Goal: Feedback & Contribution: Submit feedback/report problem

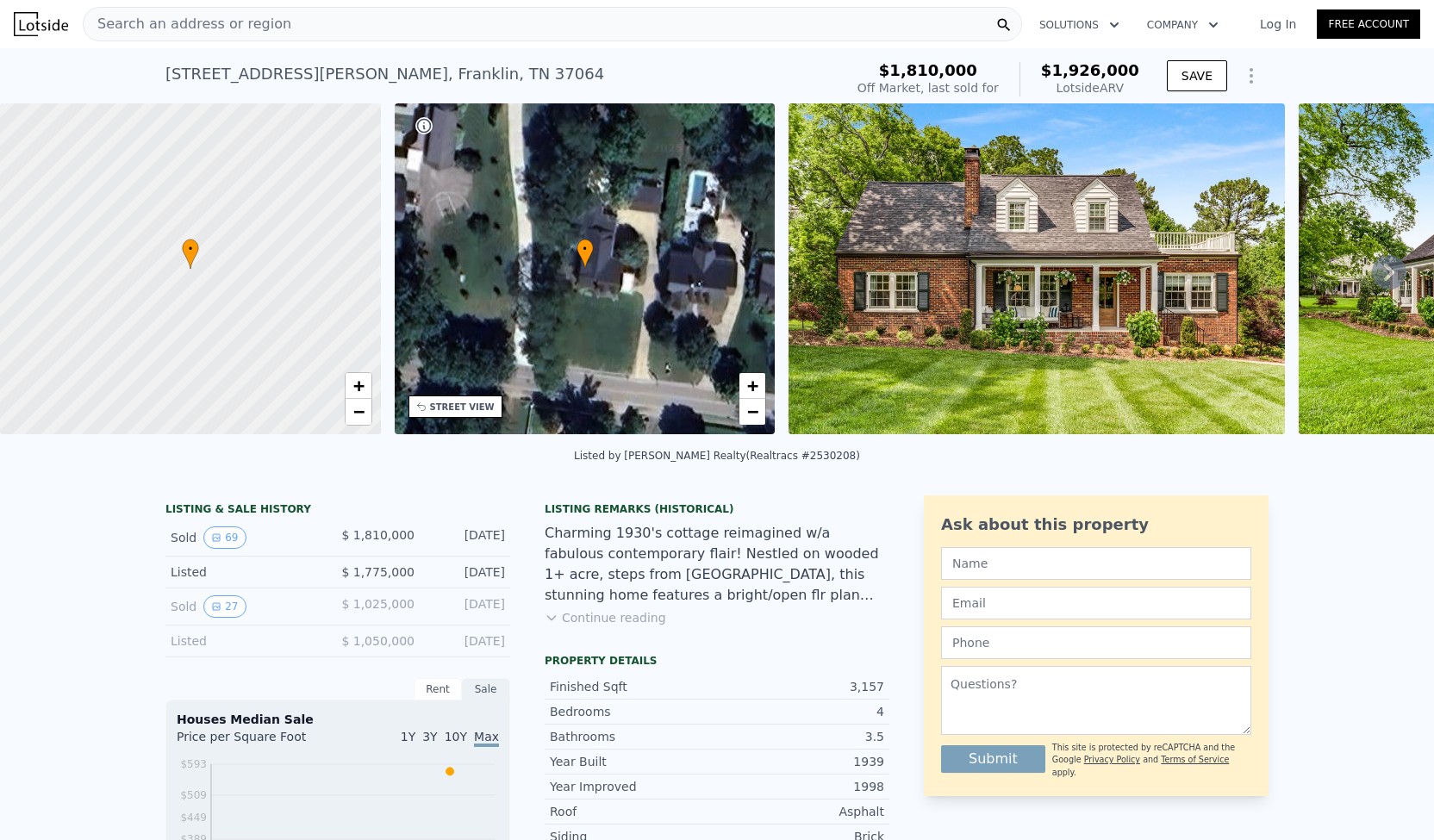
click at [640, 337] on div "• + −" at bounding box center [585, 269] width 381 height 331
click at [473, 418] on div "• + −" at bounding box center [585, 269] width 381 height 331
click at [755, 389] on span "+" at bounding box center [753, 386] width 11 height 22
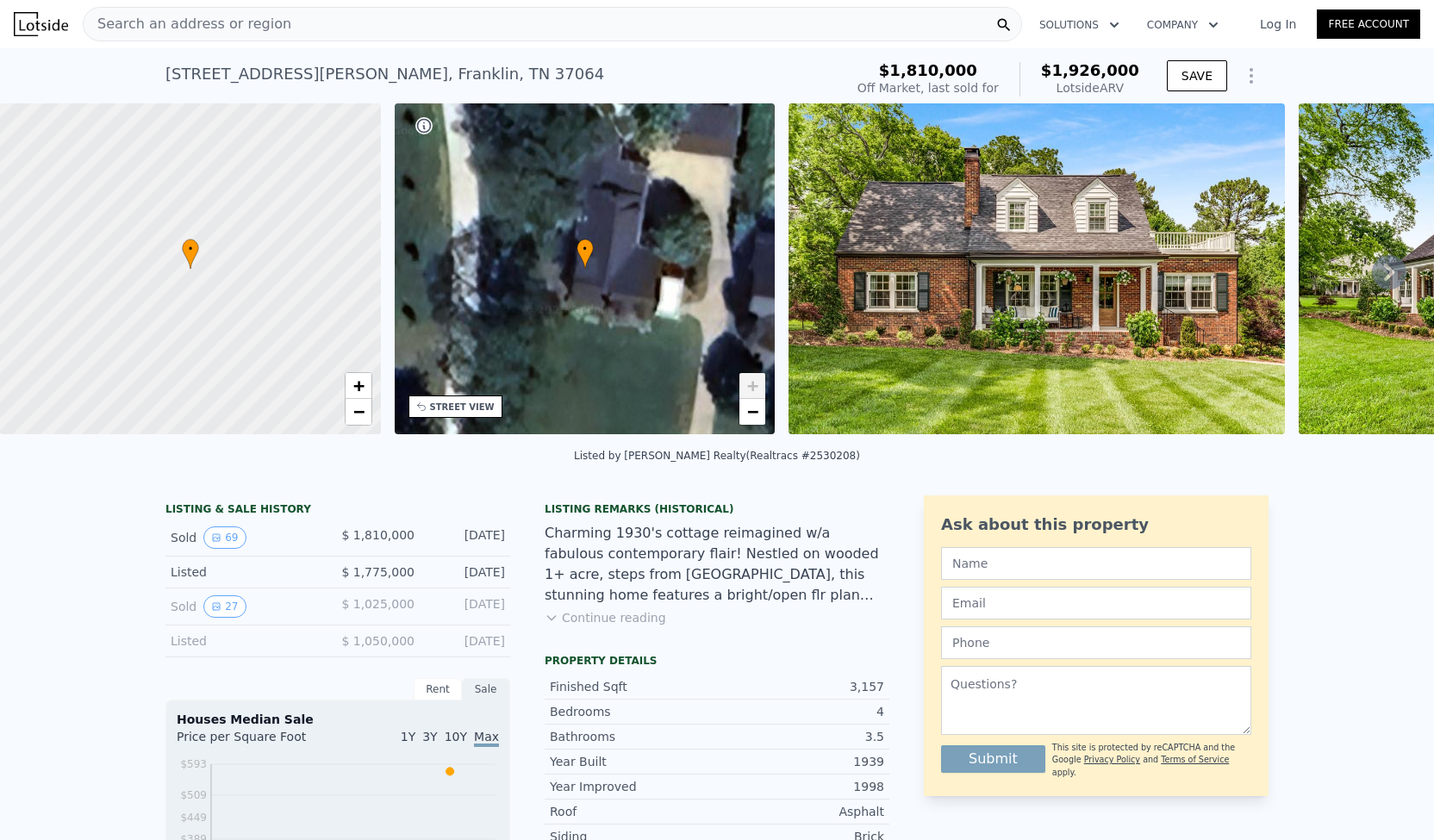
click at [755, 389] on span "+" at bounding box center [753, 386] width 11 height 22
click at [749, 389] on span "+" at bounding box center [753, 386] width 11 height 22
click at [749, 425] on div "+ −" at bounding box center [752, 399] width 27 height 53
click at [755, 416] on span "−" at bounding box center [753, 412] width 11 height 22
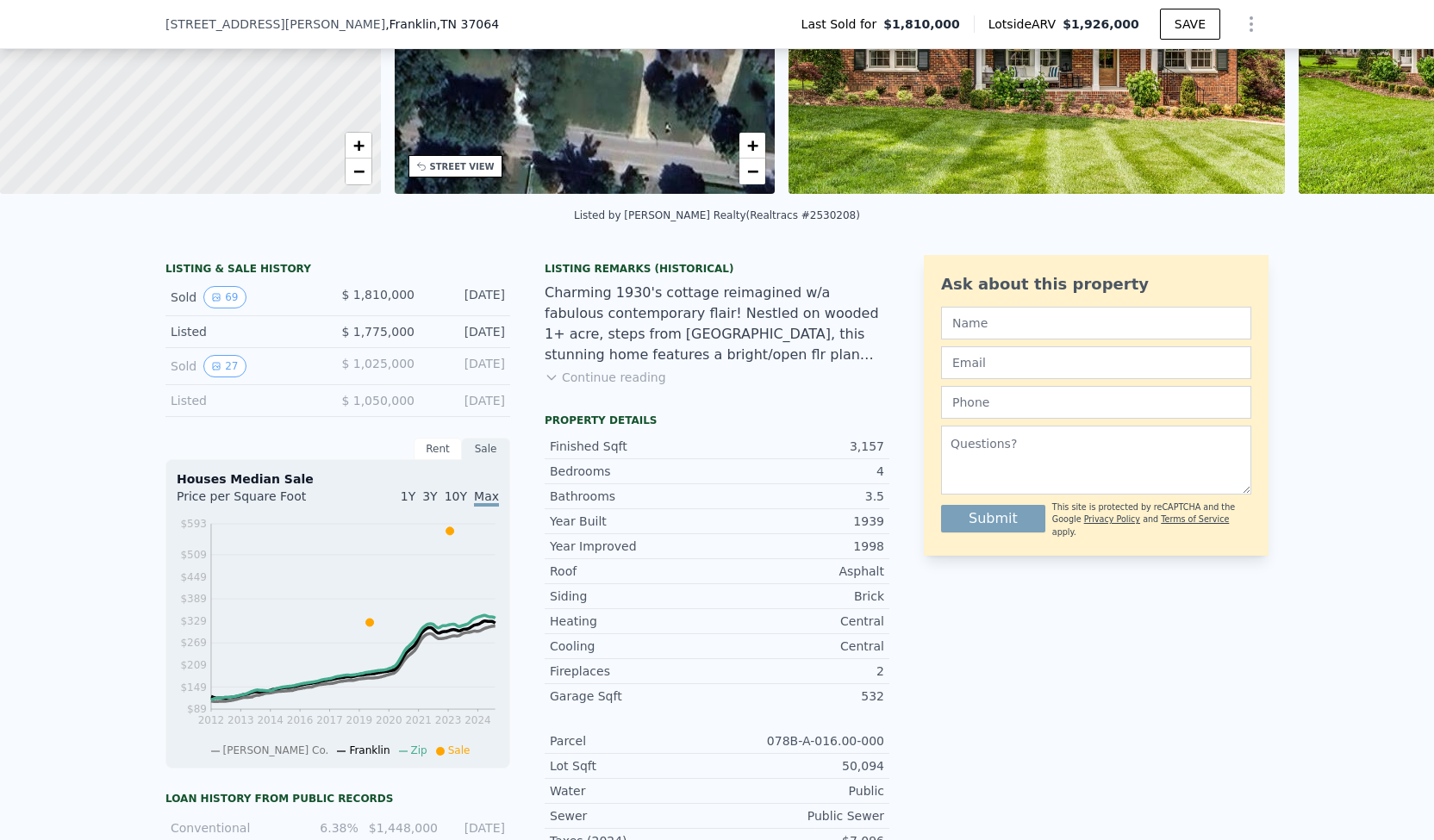
scroll to position [238, 0]
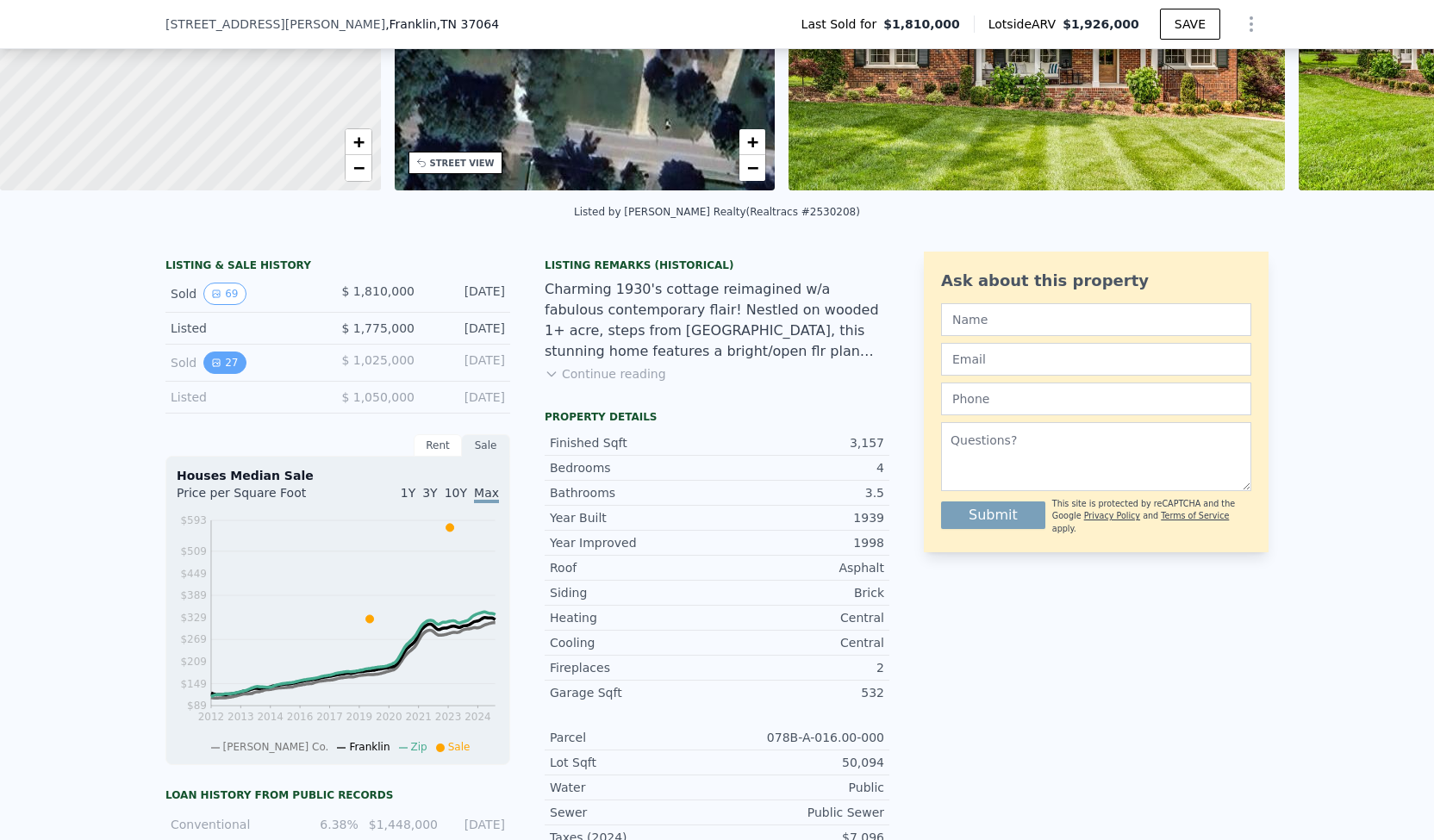
click at [221, 373] on button "27" at bounding box center [224, 362] width 42 height 22
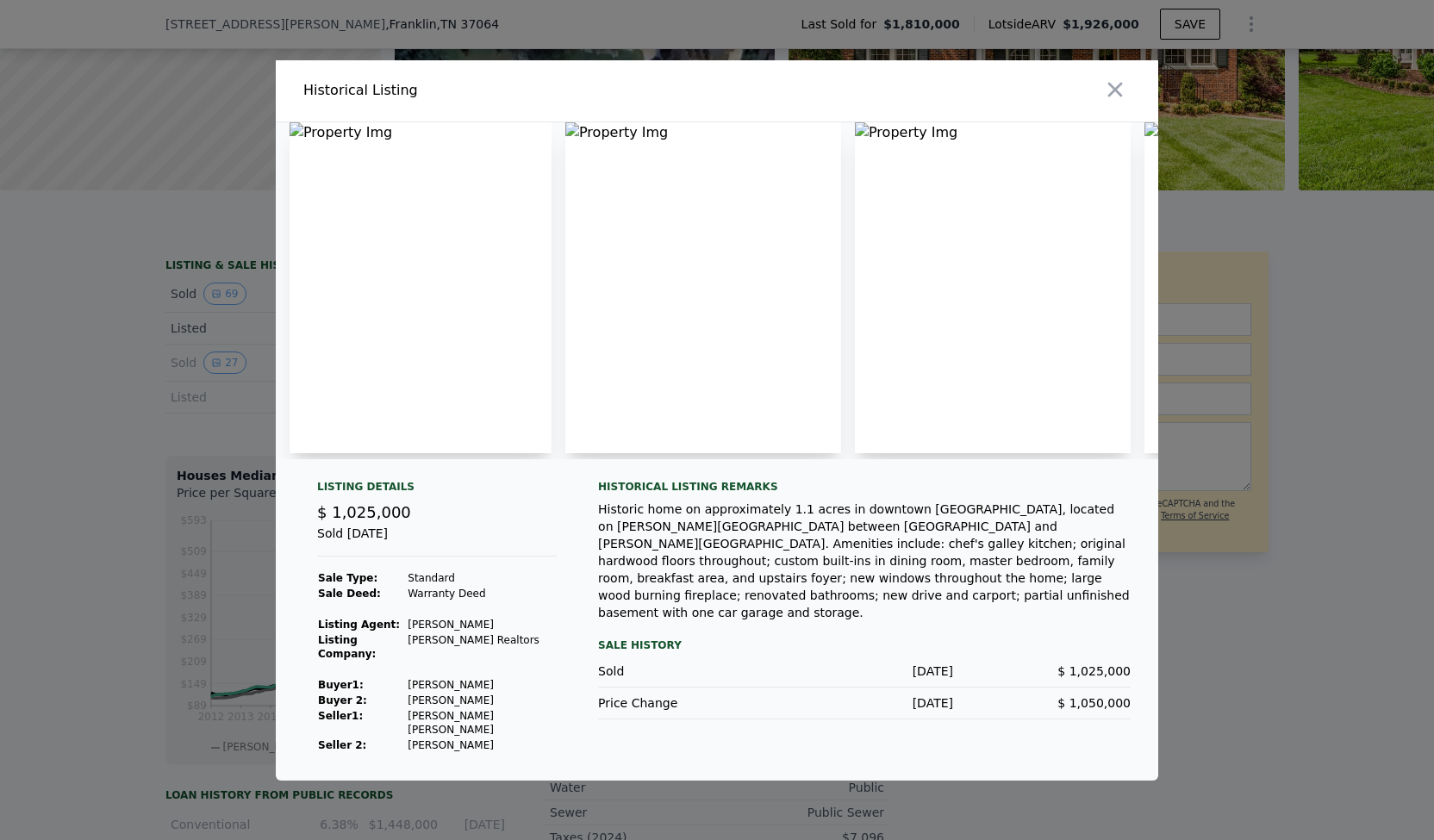
click at [304, 138] on img at bounding box center [420, 288] width 262 height 331
click at [924, 153] on img at bounding box center [992, 288] width 275 height 331
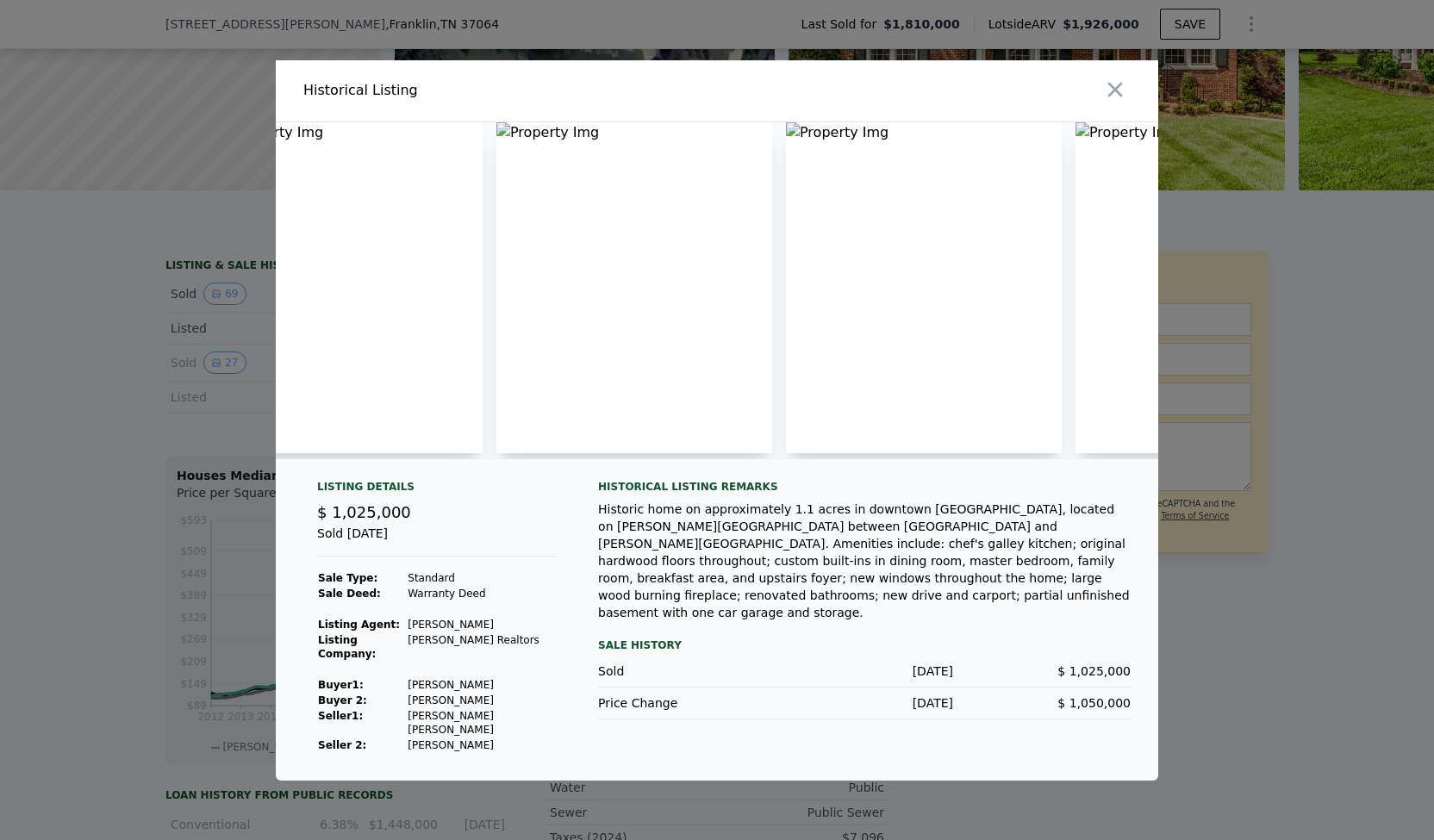
scroll to position [0, 103]
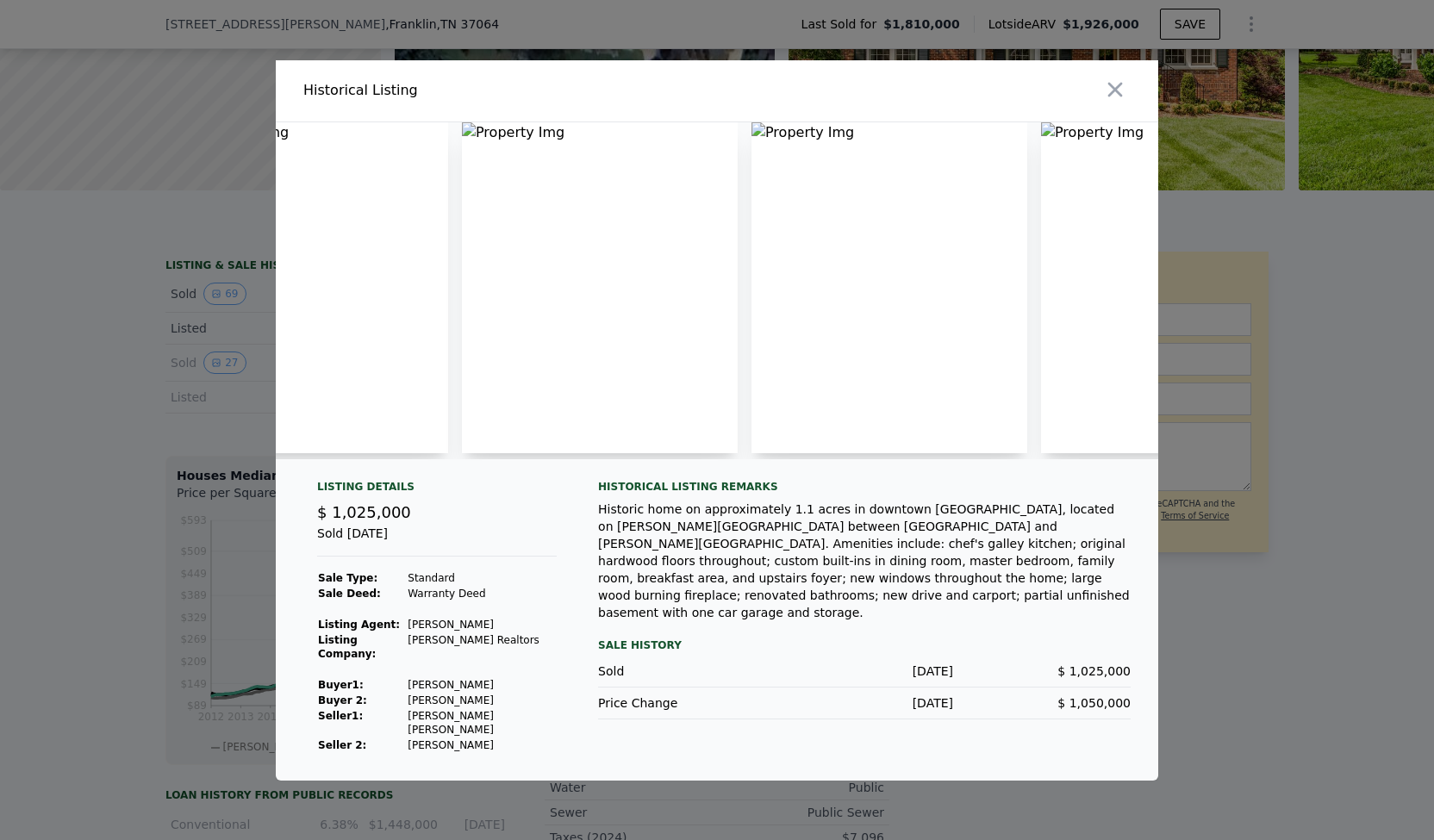
click at [814, 129] on img at bounding box center [889, 288] width 275 height 331
drag, startPoint x: 814, startPoint y: 129, endPoint x: 1014, endPoint y: 91, distance: 203.6
click at [825, 128] on img at bounding box center [889, 288] width 275 height 331
click at [1116, 96] on icon "button" at bounding box center [1116, 89] width 15 height 15
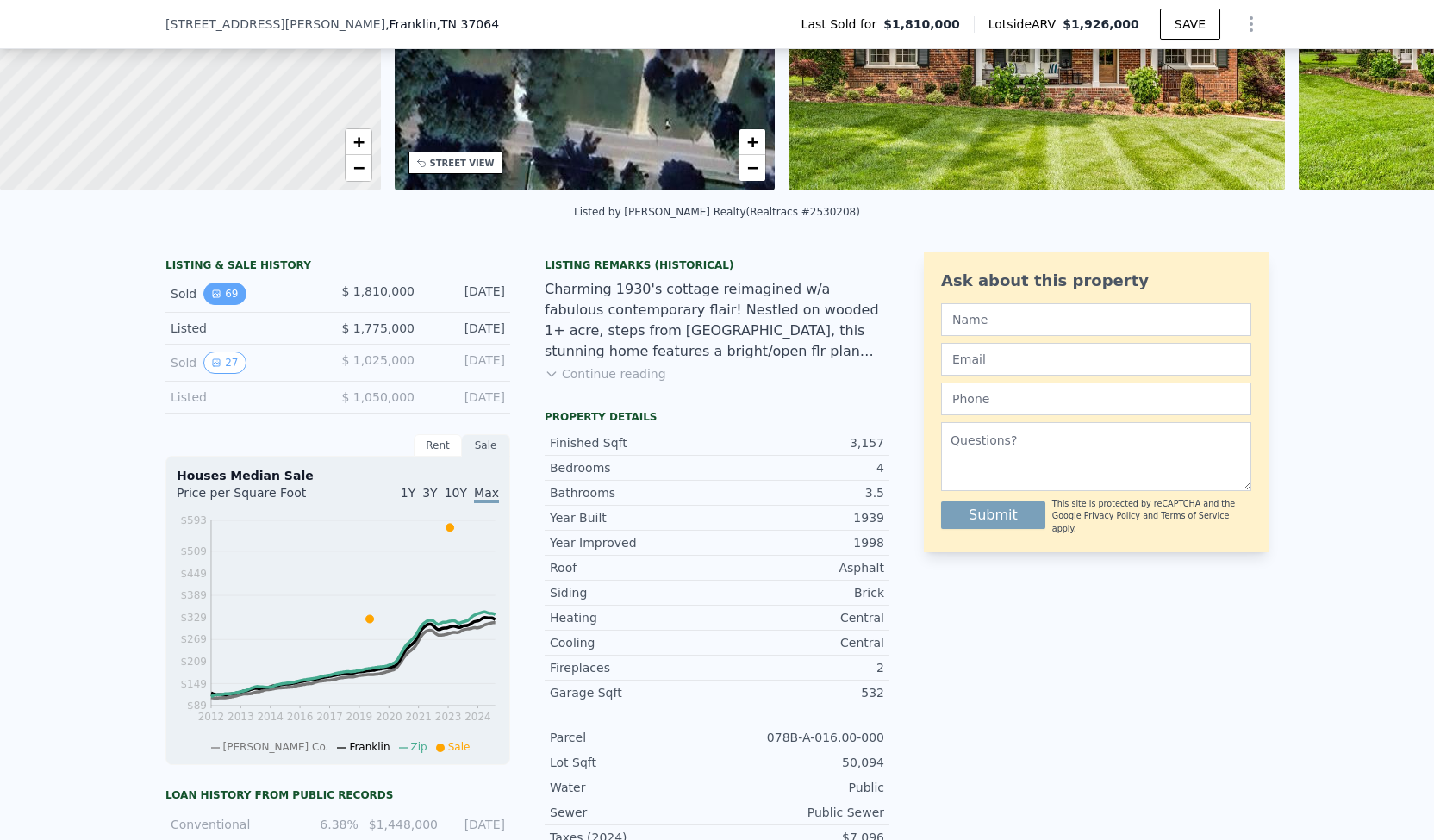
click at [219, 305] on button "69" at bounding box center [224, 294] width 42 height 22
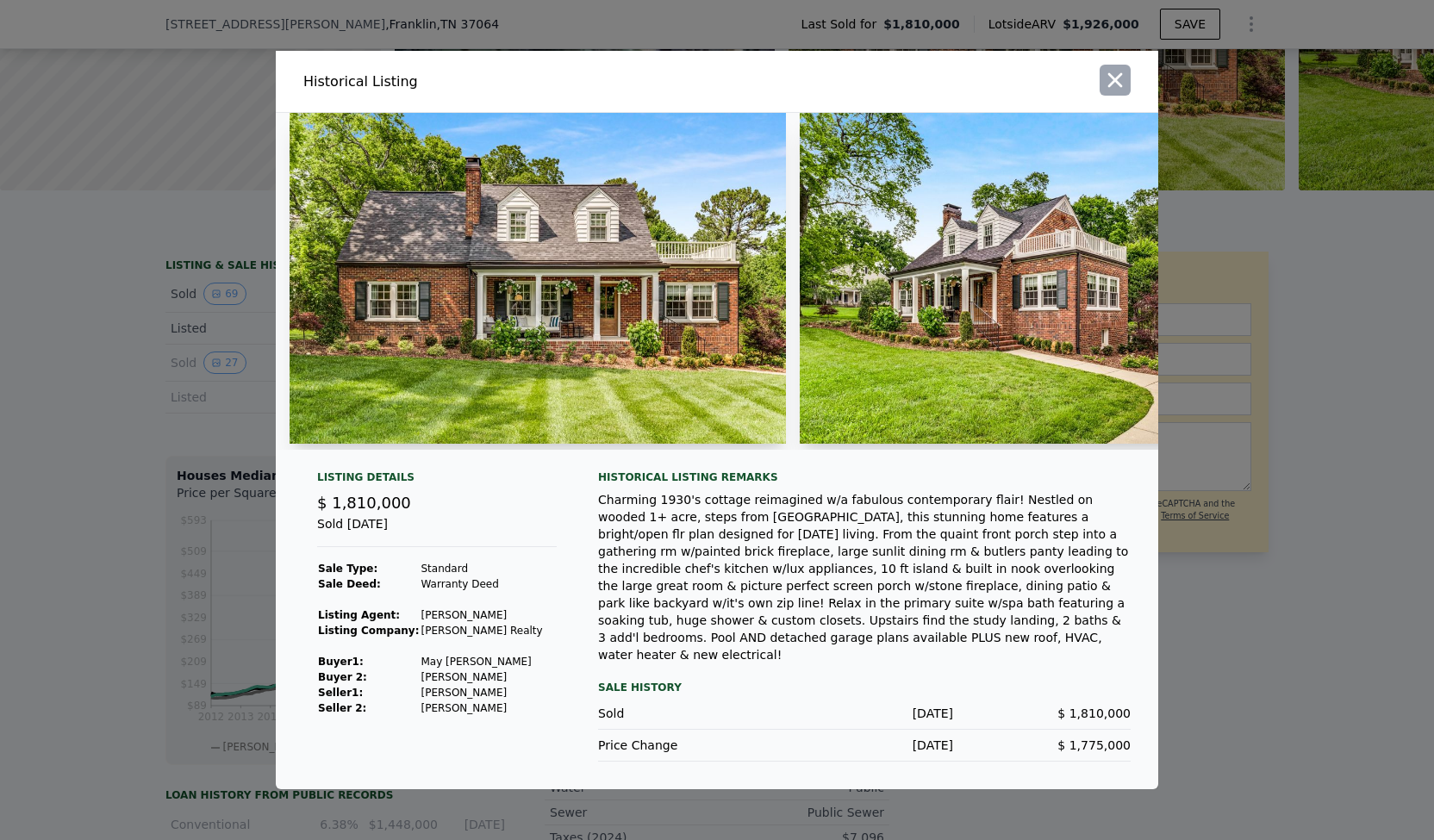
click at [1116, 92] on icon "button" at bounding box center [1116, 80] width 24 height 24
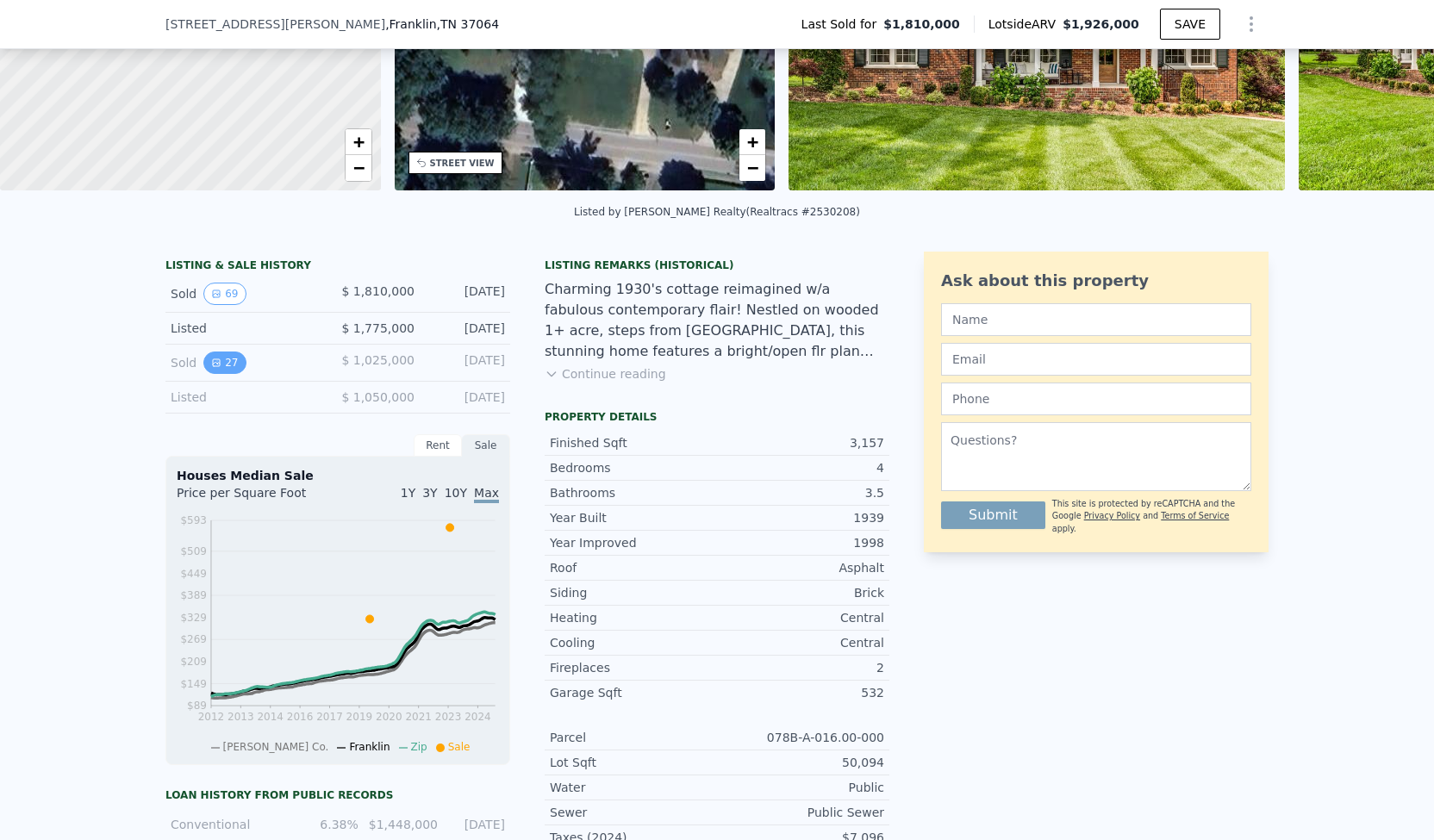
click at [216, 374] on button "27" at bounding box center [224, 362] width 42 height 22
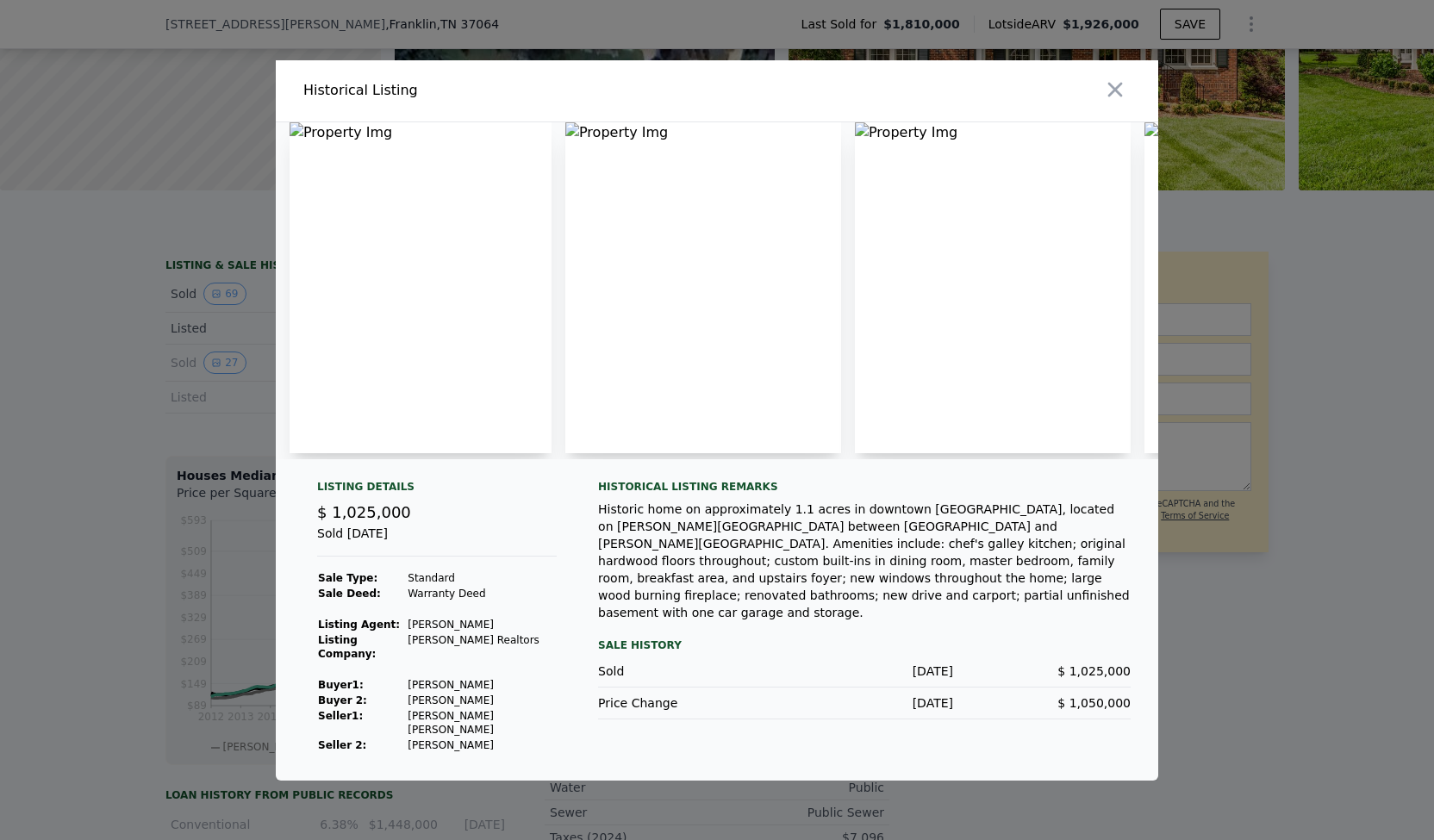
click at [333, 139] on img at bounding box center [420, 288] width 262 height 331
click at [303, 133] on img at bounding box center [420, 288] width 262 height 331
click at [653, 552] on div "Historic home on approximately 1.1 acres in downtown [GEOGRAPHIC_DATA], located…" at bounding box center [865, 561] width 533 height 121
drag, startPoint x: 1432, startPoint y: 128, endPoint x: 1433, endPoint y: 217, distance: 89.0
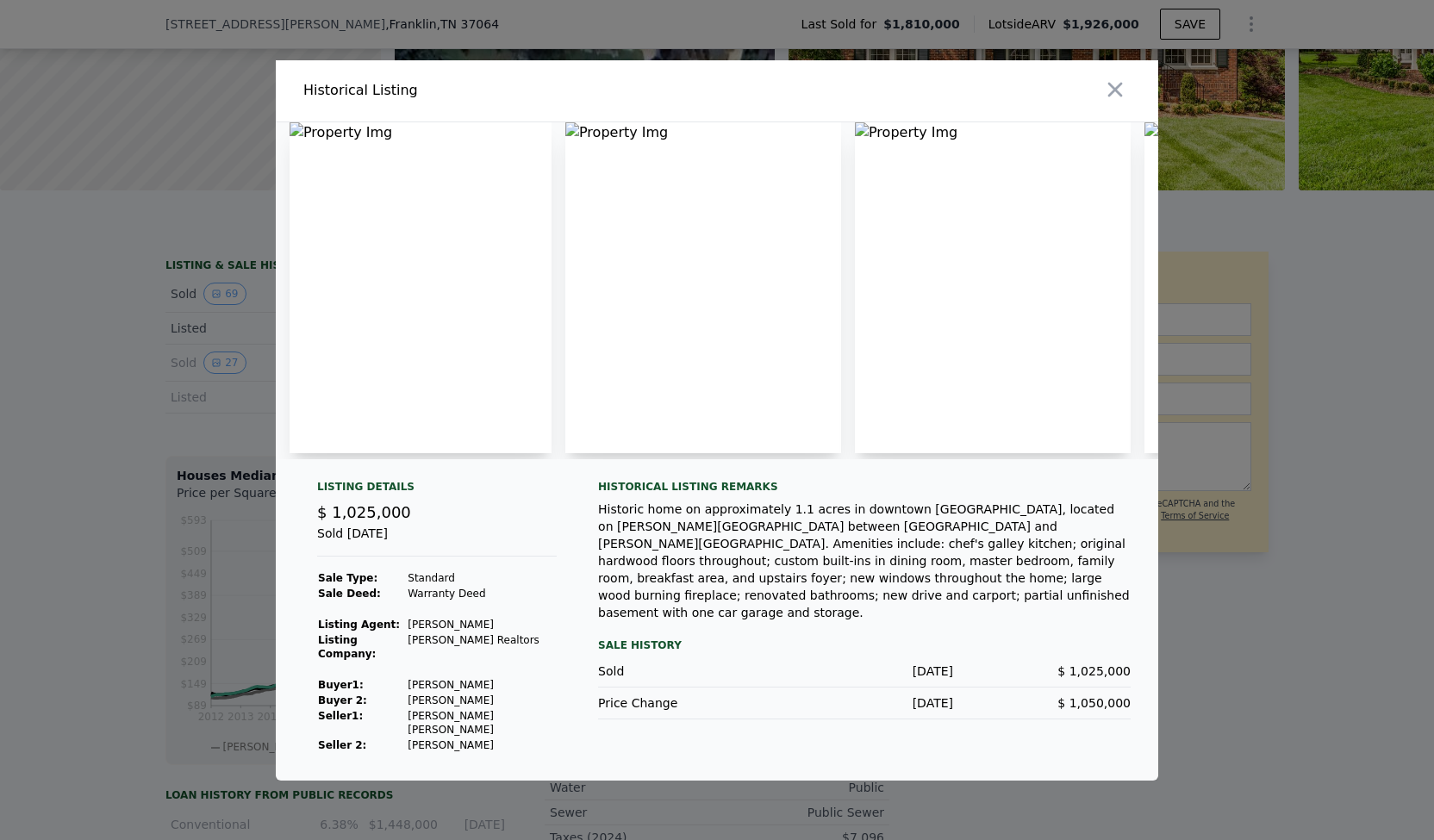
click at [1433, 217] on div at bounding box center [717, 420] width 1434 height 840
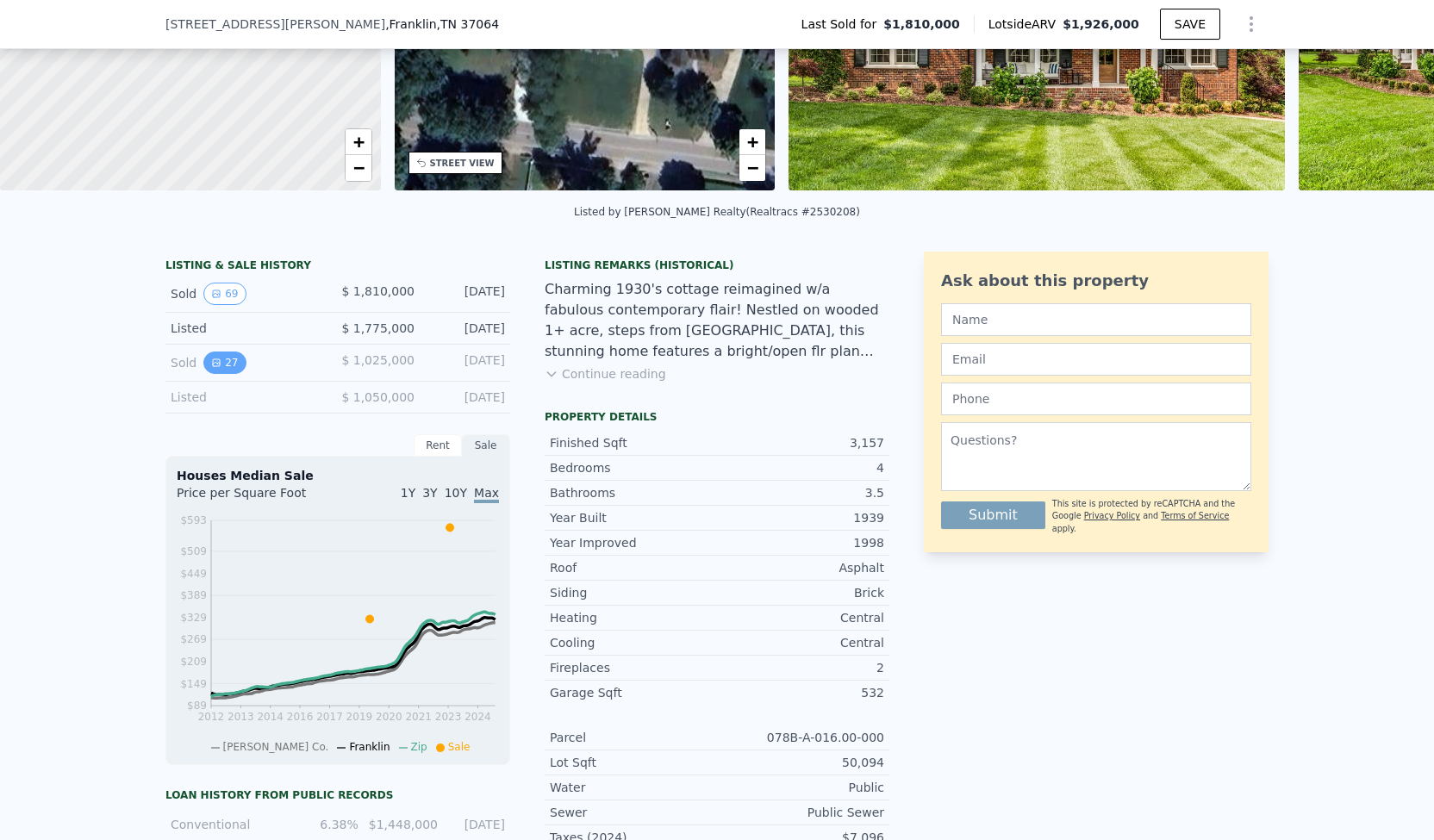
click at [213, 366] on icon "View historical data" at bounding box center [217, 363] width 7 height 7
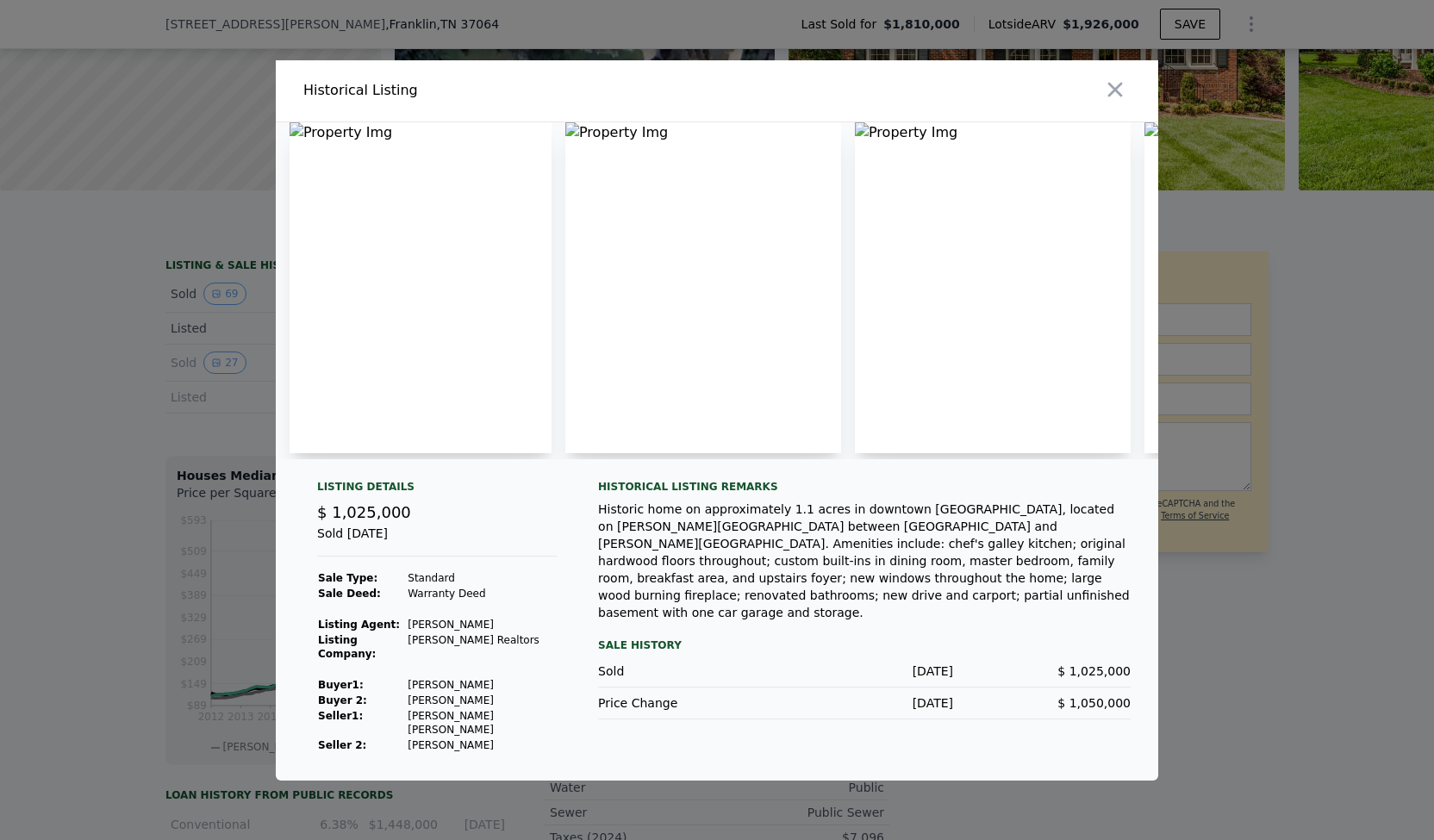
click at [329, 137] on img at bounding box center [420, 288] width 262 height 331
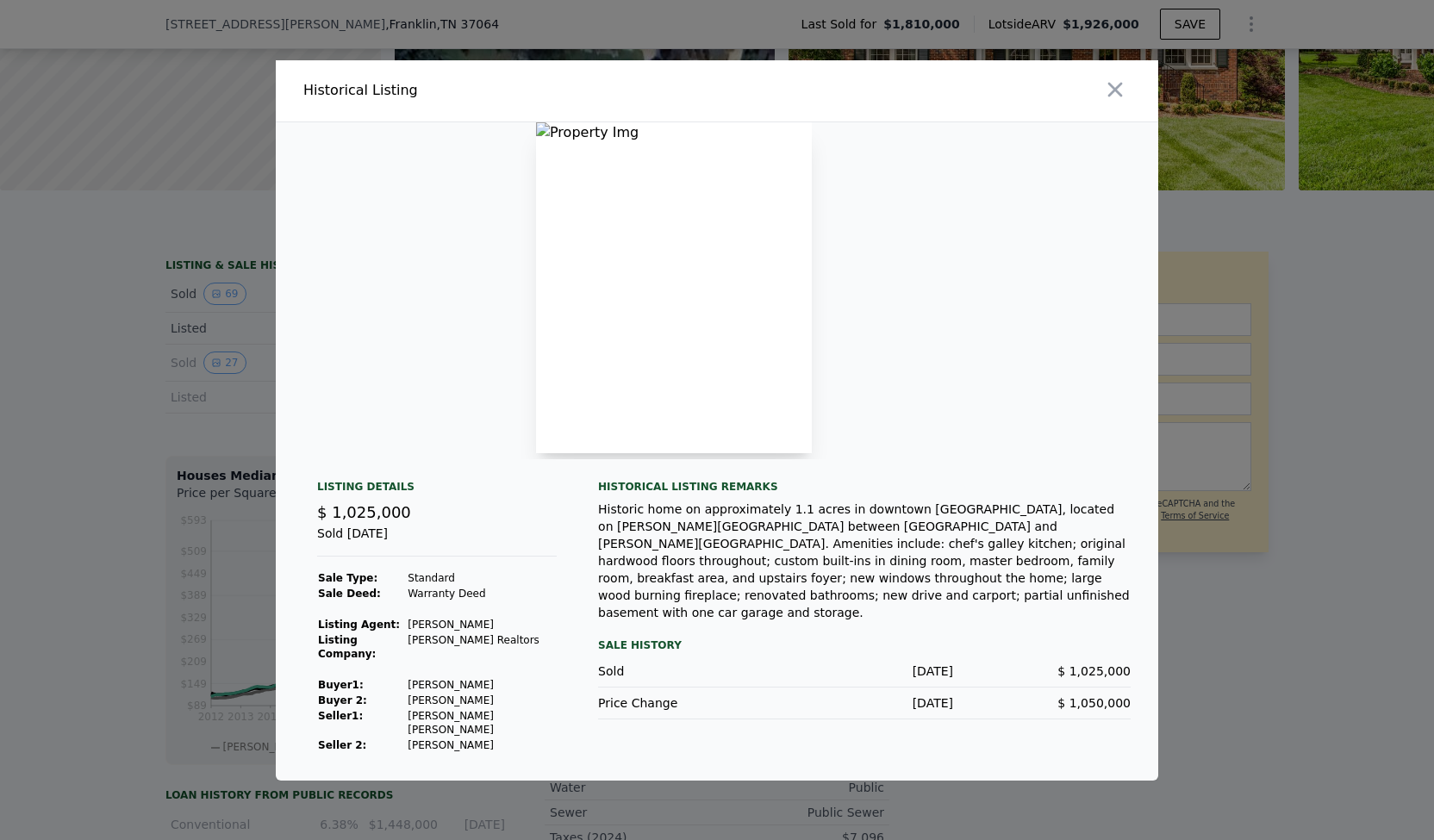
scroll to position [0, 3574]
click at [803, 148] on img at bounding box center [894, 288] width 275 height 331
click at [767, 137] on img at bounding box center [894, 288] width 275 height 331
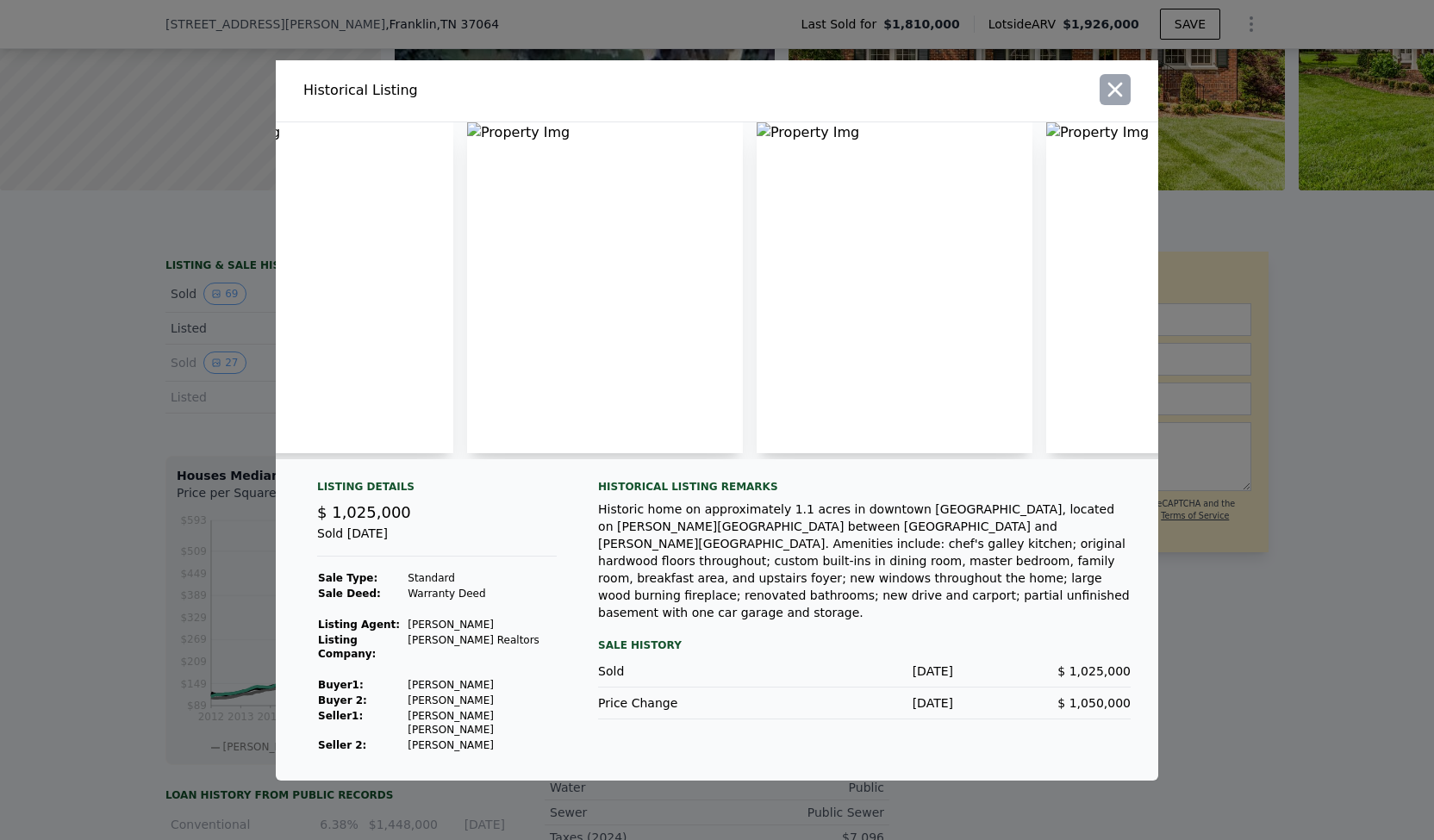
click at [1118, 98] on icon "button" at bounding box center [1116, 90] width 24 height 24
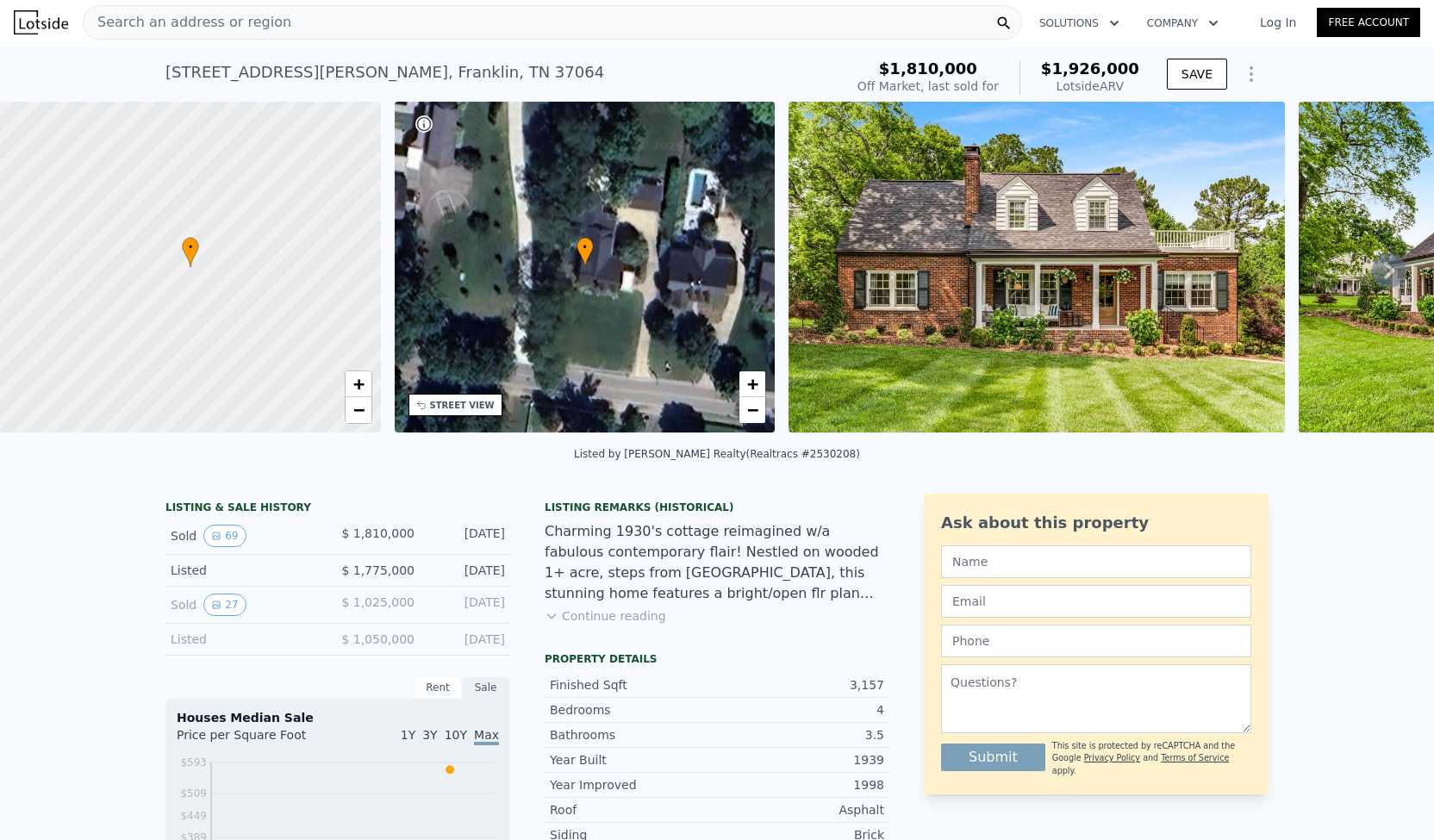
scroll to position [14, 0]
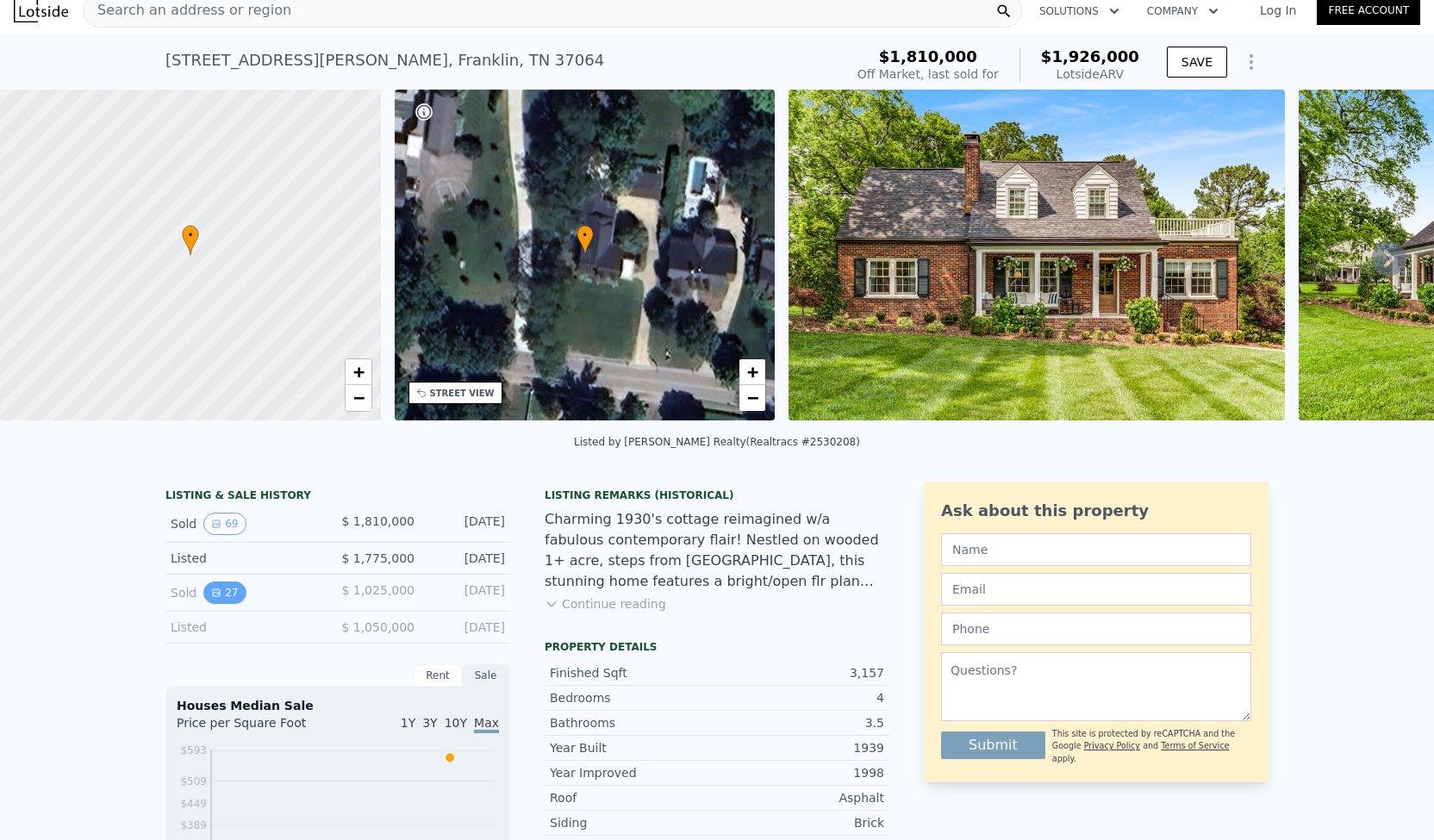
click at [213, 597] on icon "View historical data" at bounding box center [217, 593] width 7 height 7
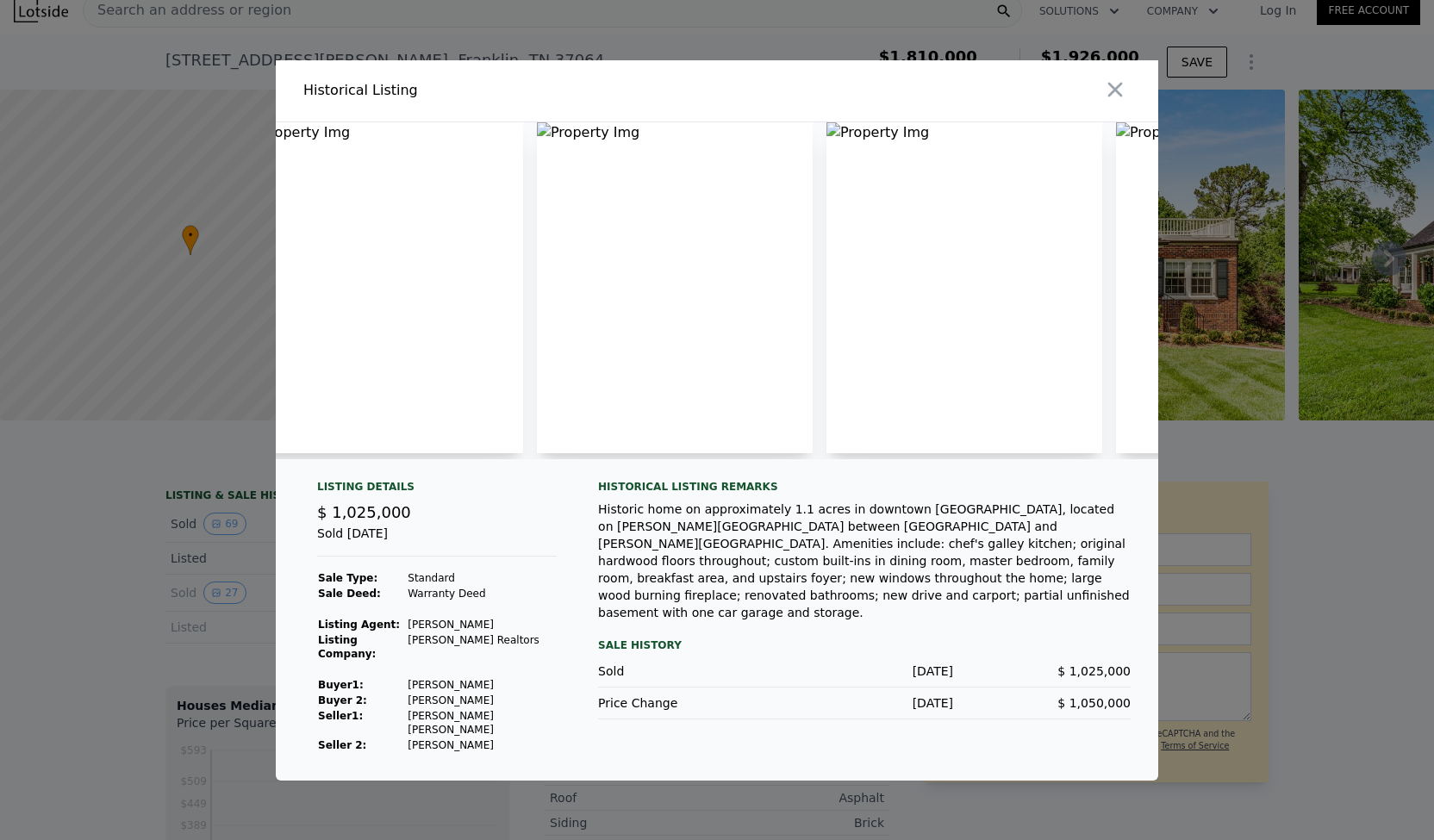
scroll to position [0, 6924]
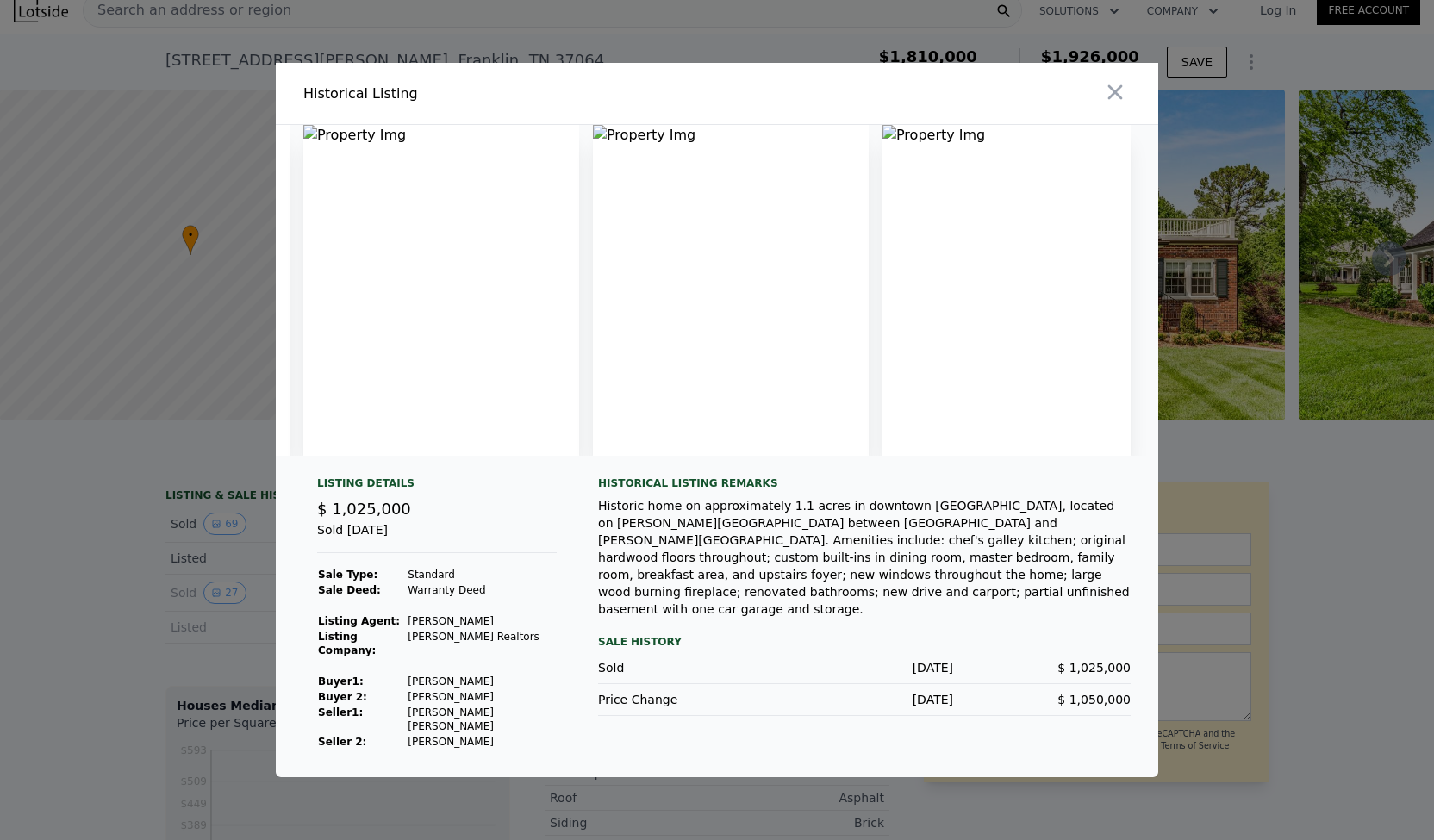
click at [904, 143] on img at bounding box center [1007, 291] width 248 height 331
click at [312, 135] on img at bounding box center [441, 291] width 275 height 331
click at [1117, 101] on icon "button" at bounding box center [1116, 92] width 24 height 24
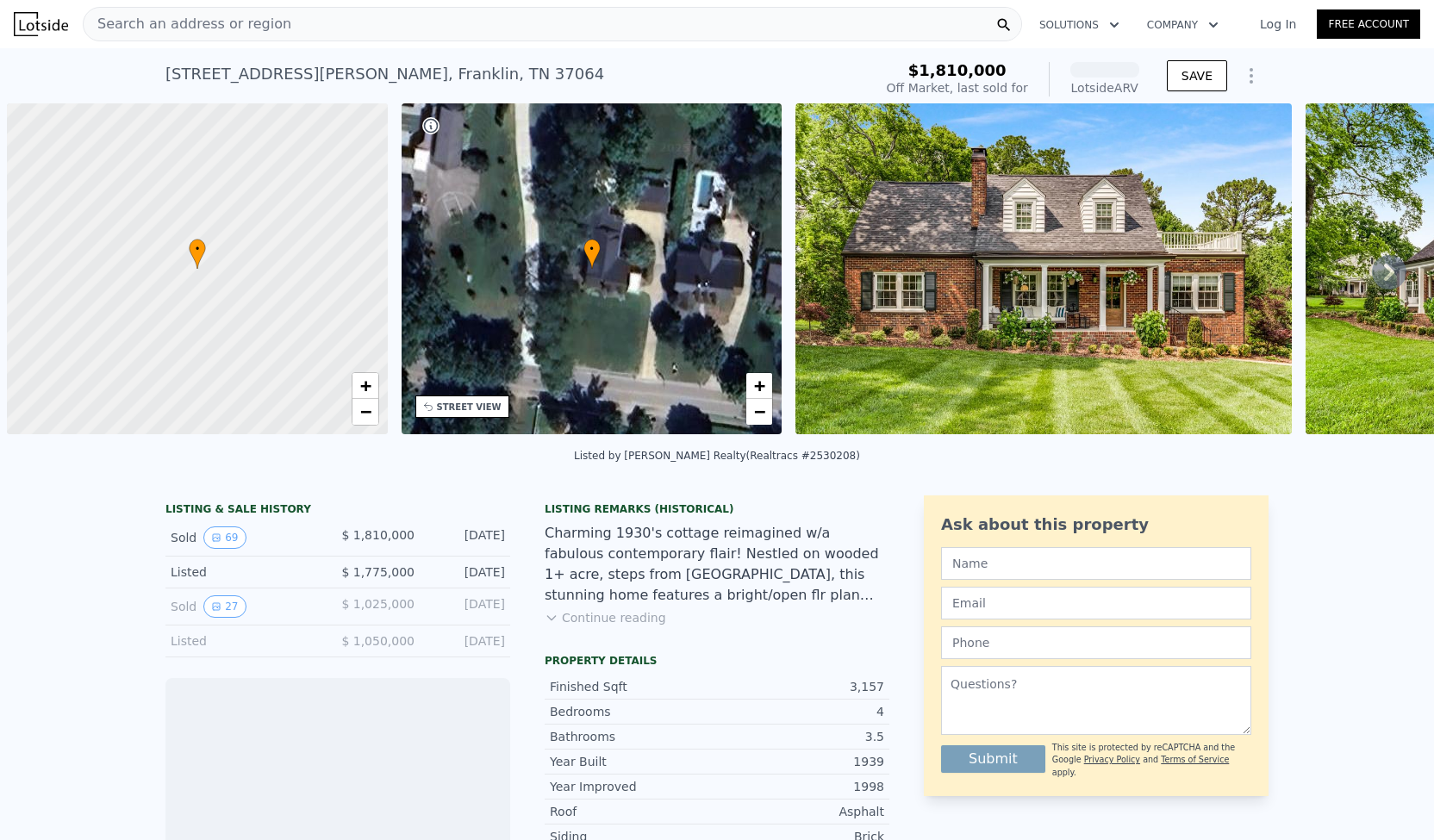
scroll to position [0, 7]
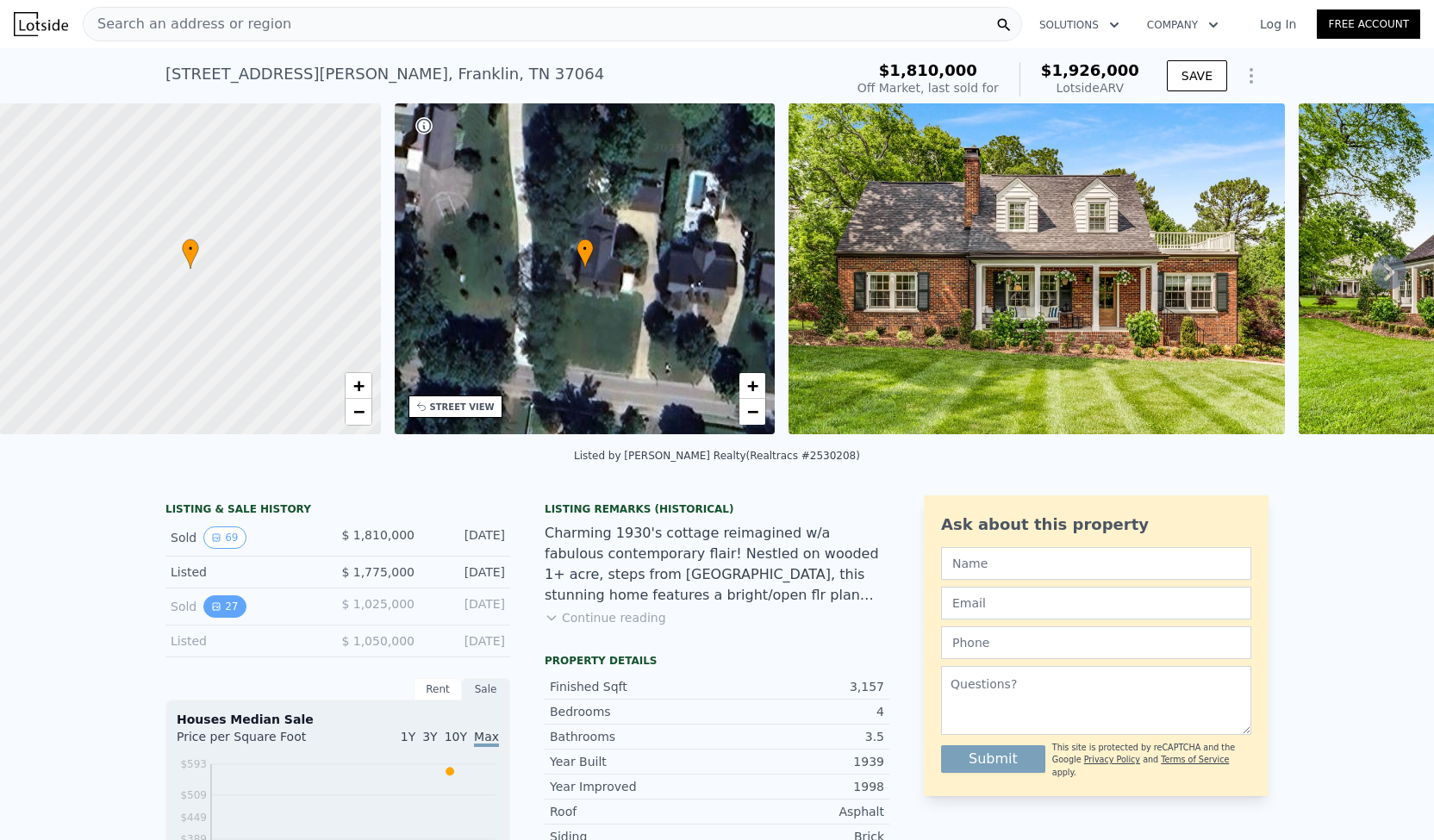
click at [218, 618] on button "27" at bounding box center [224, 607] width 42 height 22
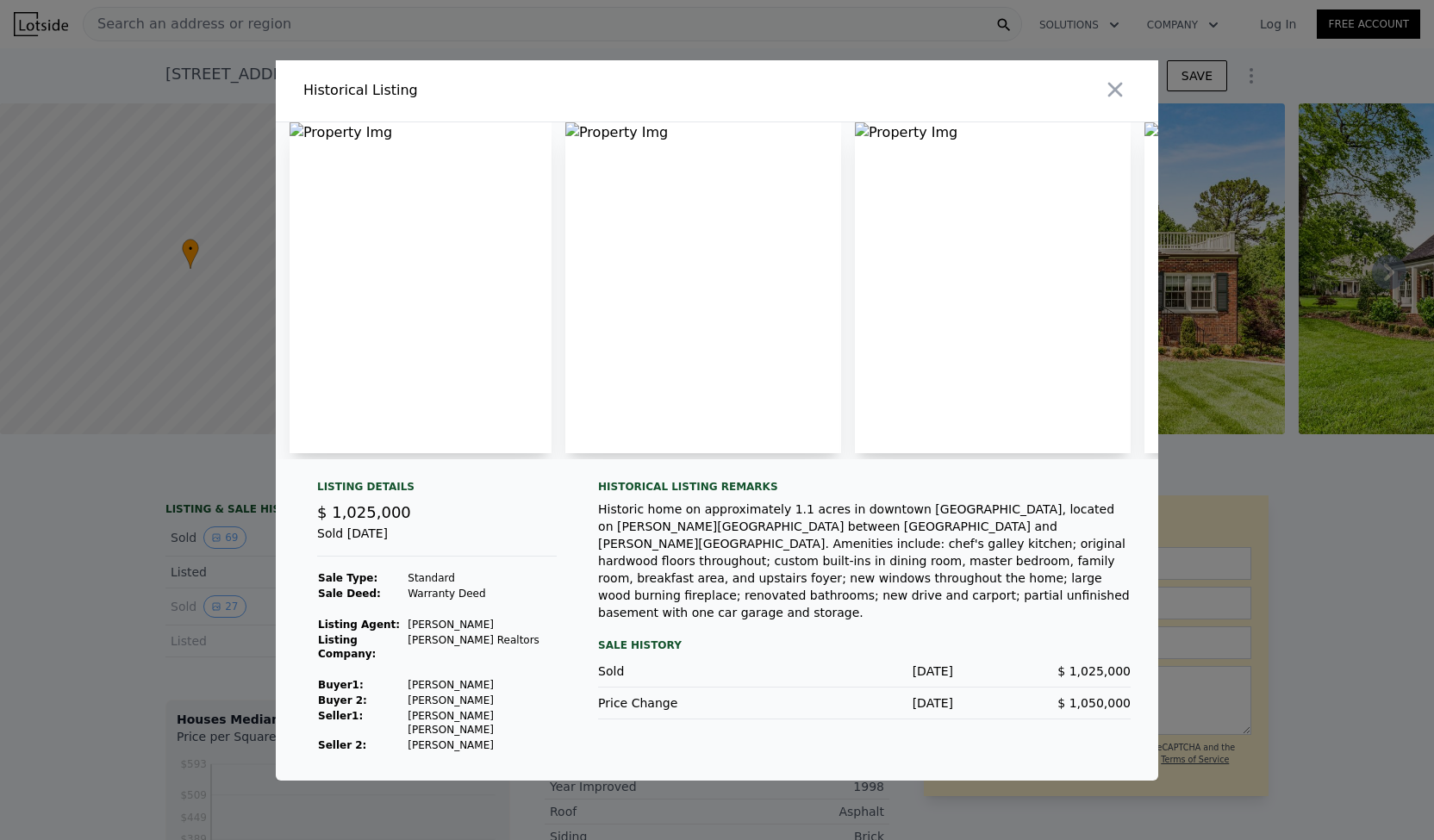
click at [328, 137] on img at bounding box center [420, 288] width 262 height 331
click at [1118, 102] on icon "button" at bounding box center [1116, 90] width 24 height 24
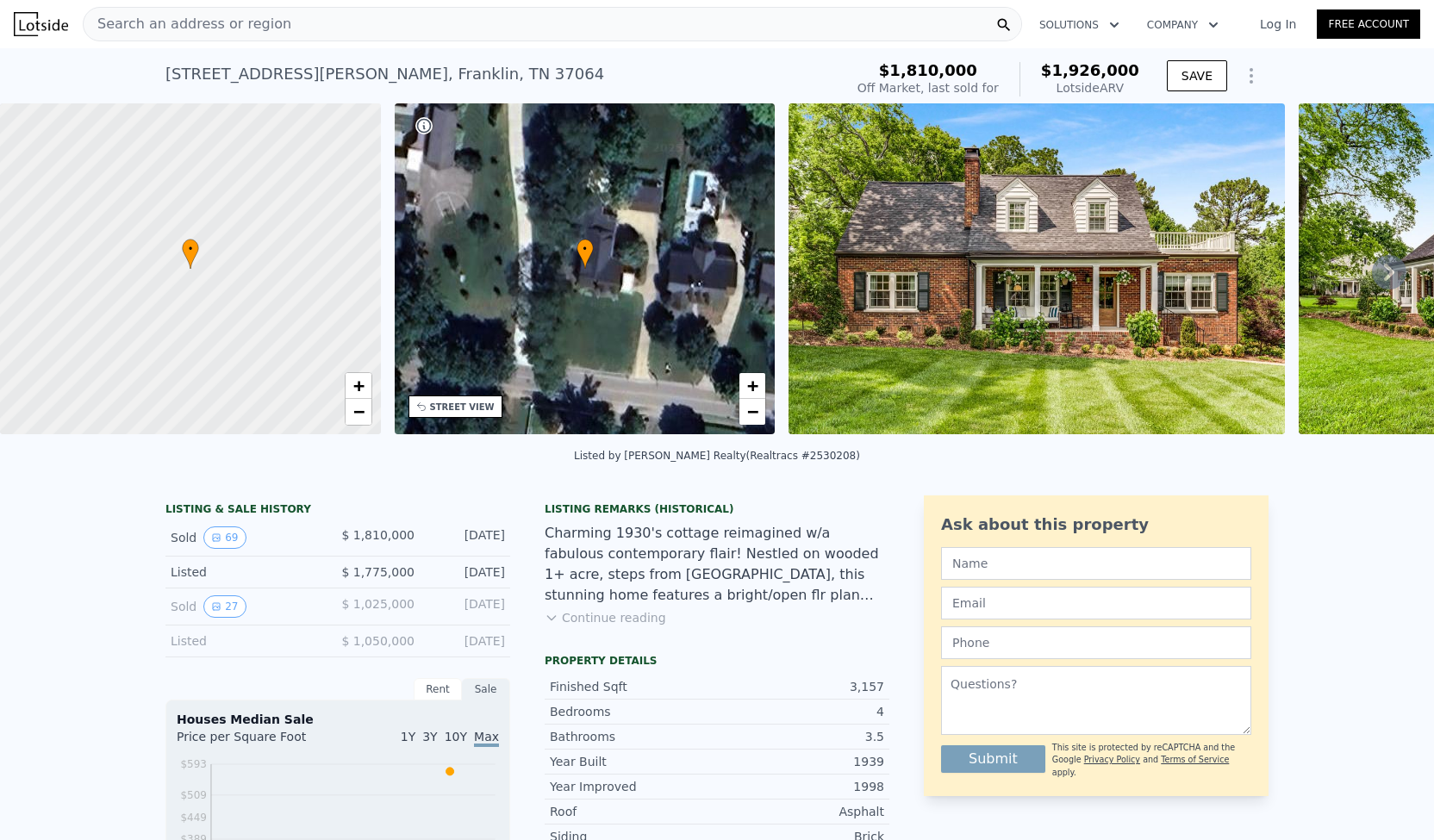
click at [590, 627] on button "Continue reading" at bounding box center [605, 618] width 122 height 17
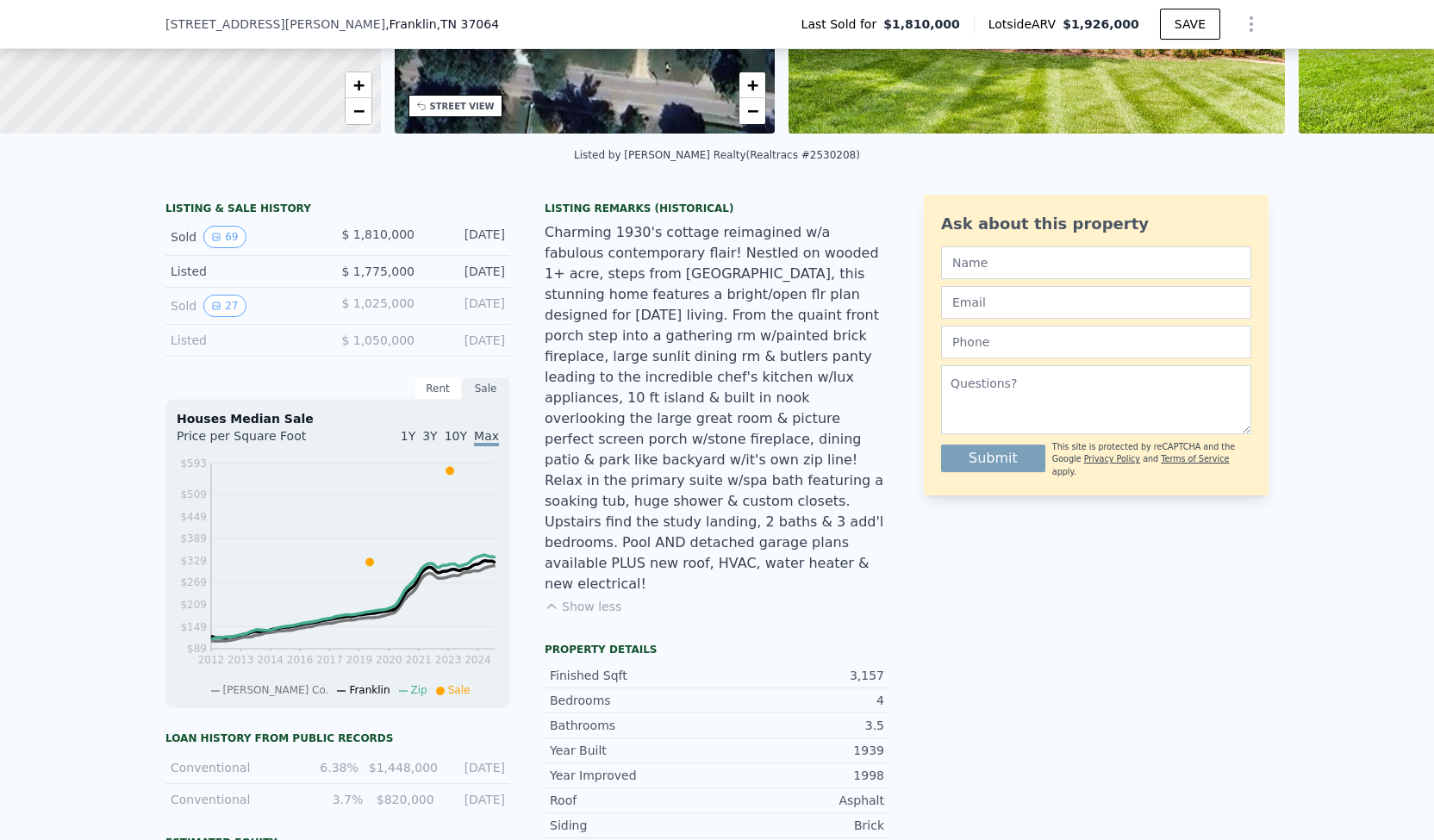
scroll to position [303, 0]
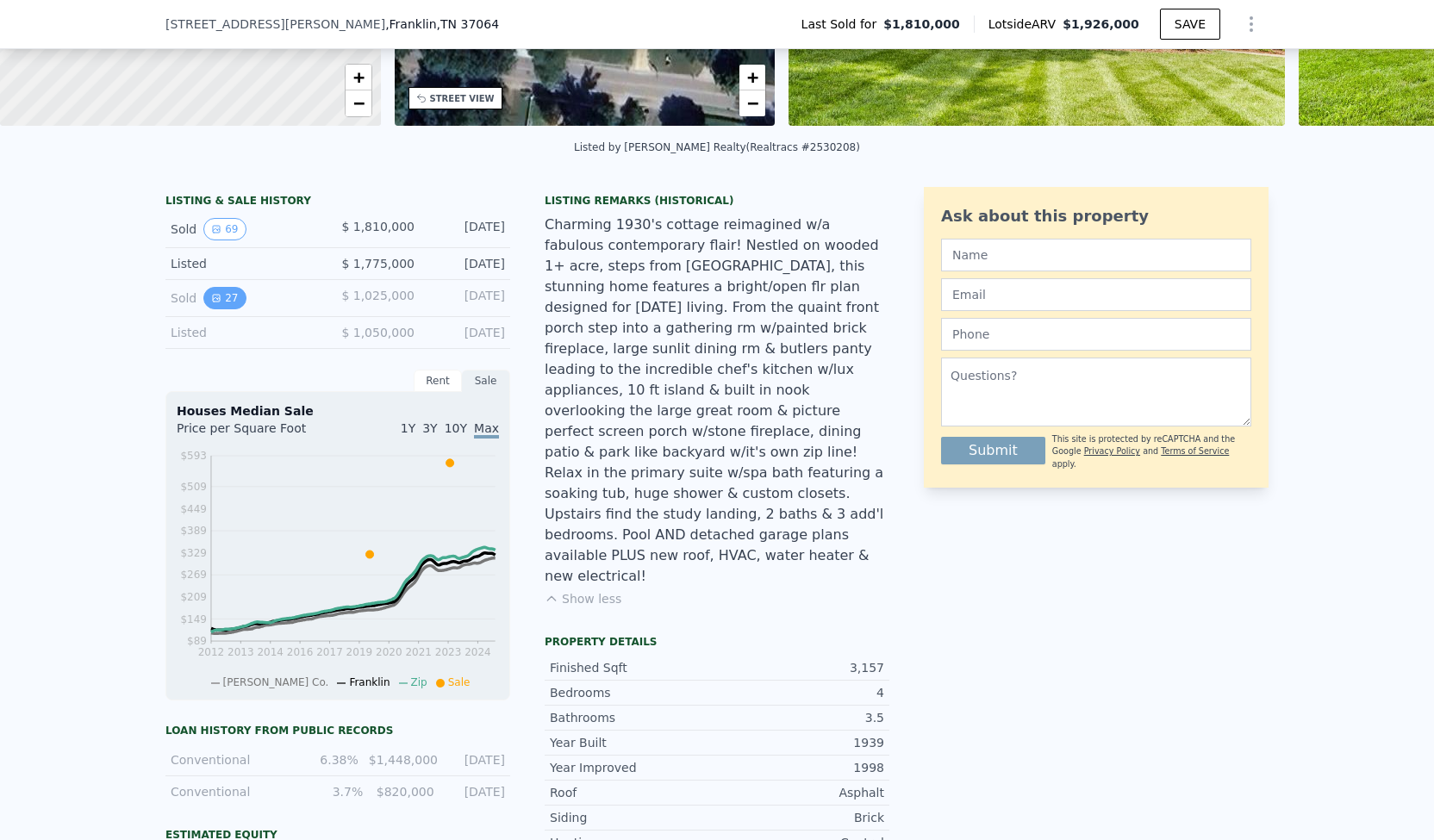
click at [221, 307] on button "27" at bounding box center [224, 298] width 42 height 22
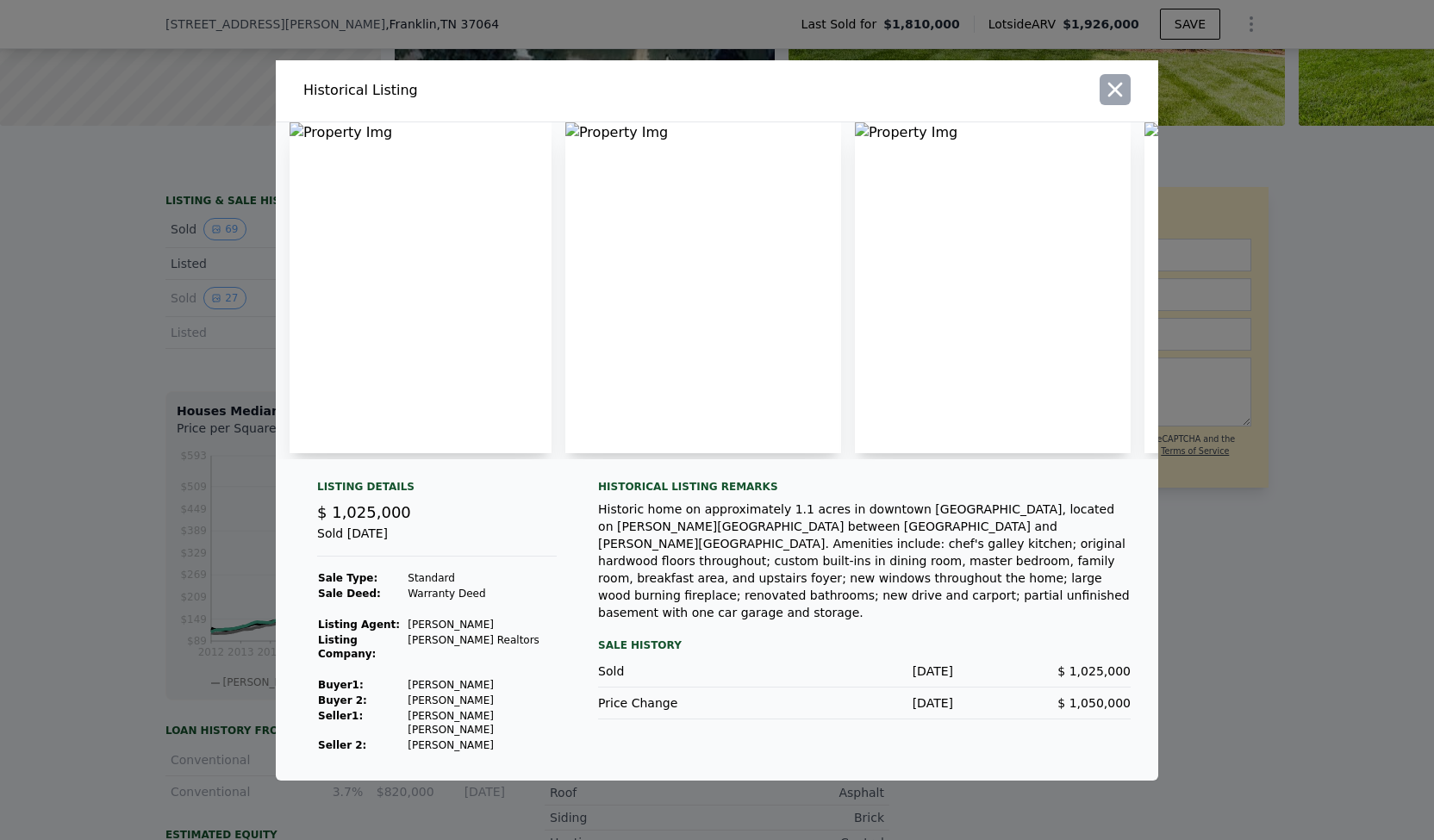
click at [1116, 96] on icon "button" at bounding box center [1116, 89] width 15 height 15
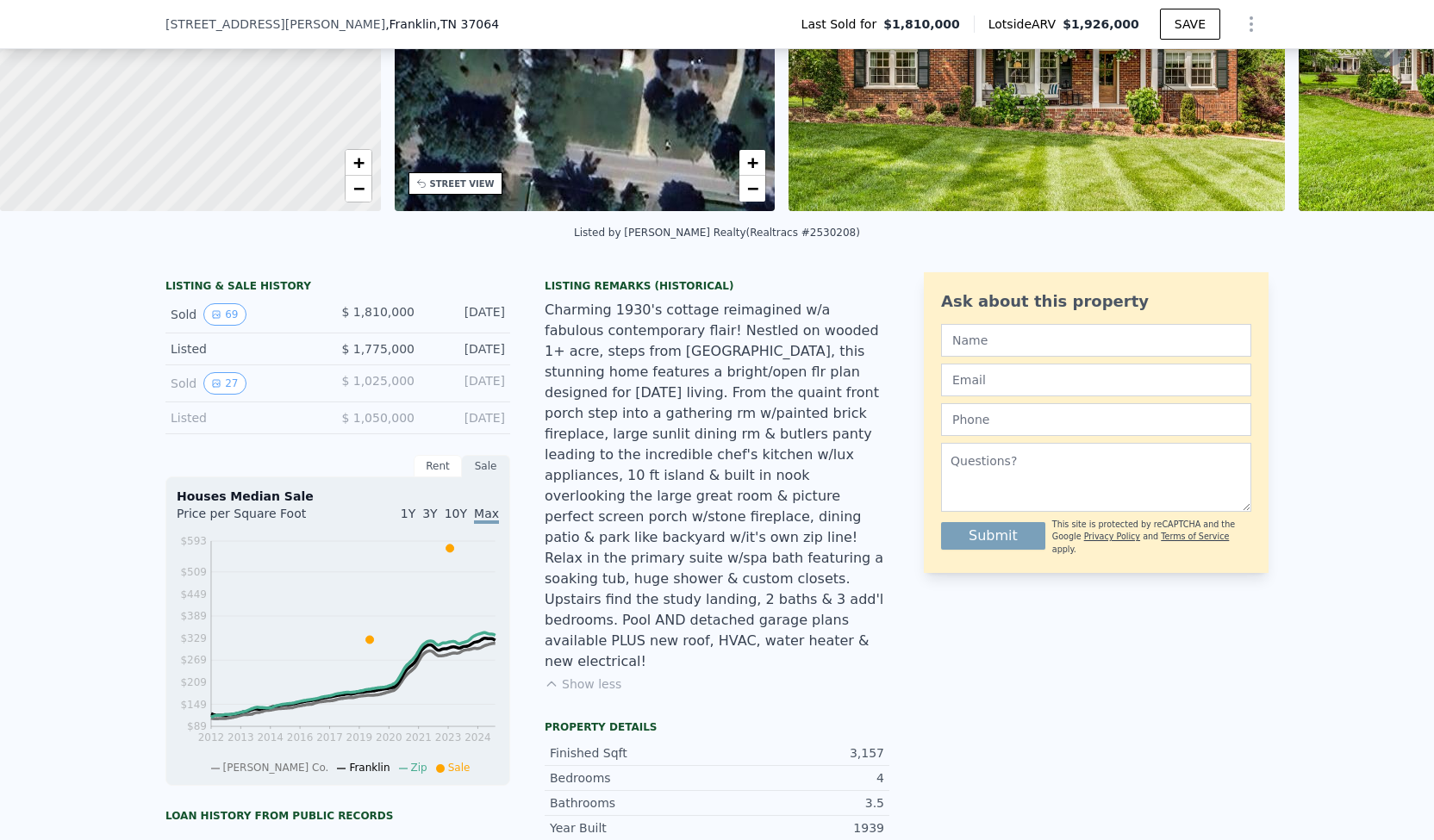
scroll to position [205, 0]
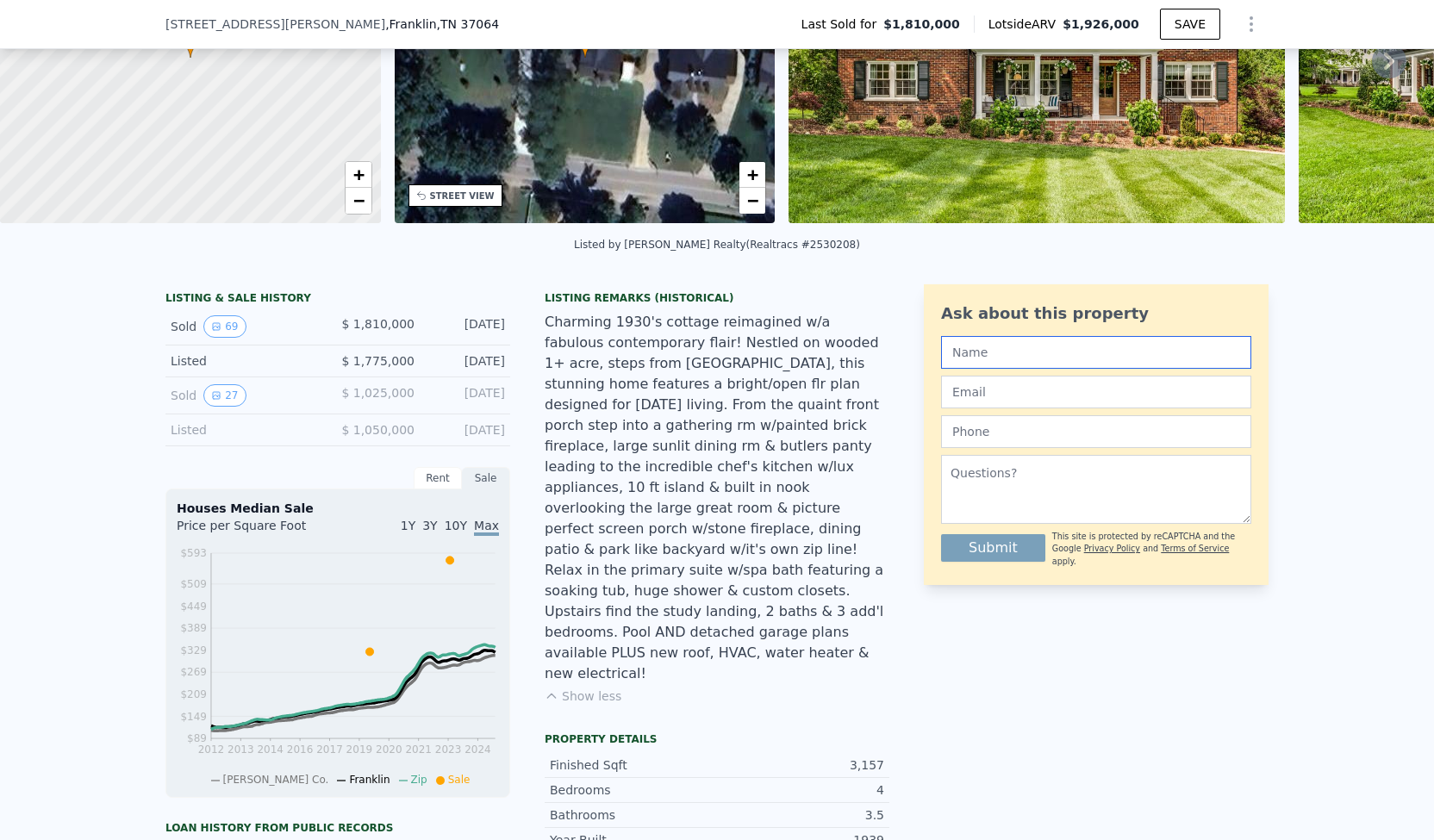
click at [1008, 368] on input "text" at bounding box center [1096, 352] width 310 height 33
type input "Alice Ailey"
type input "aailey@johngroup.com"
type input "6158041481"
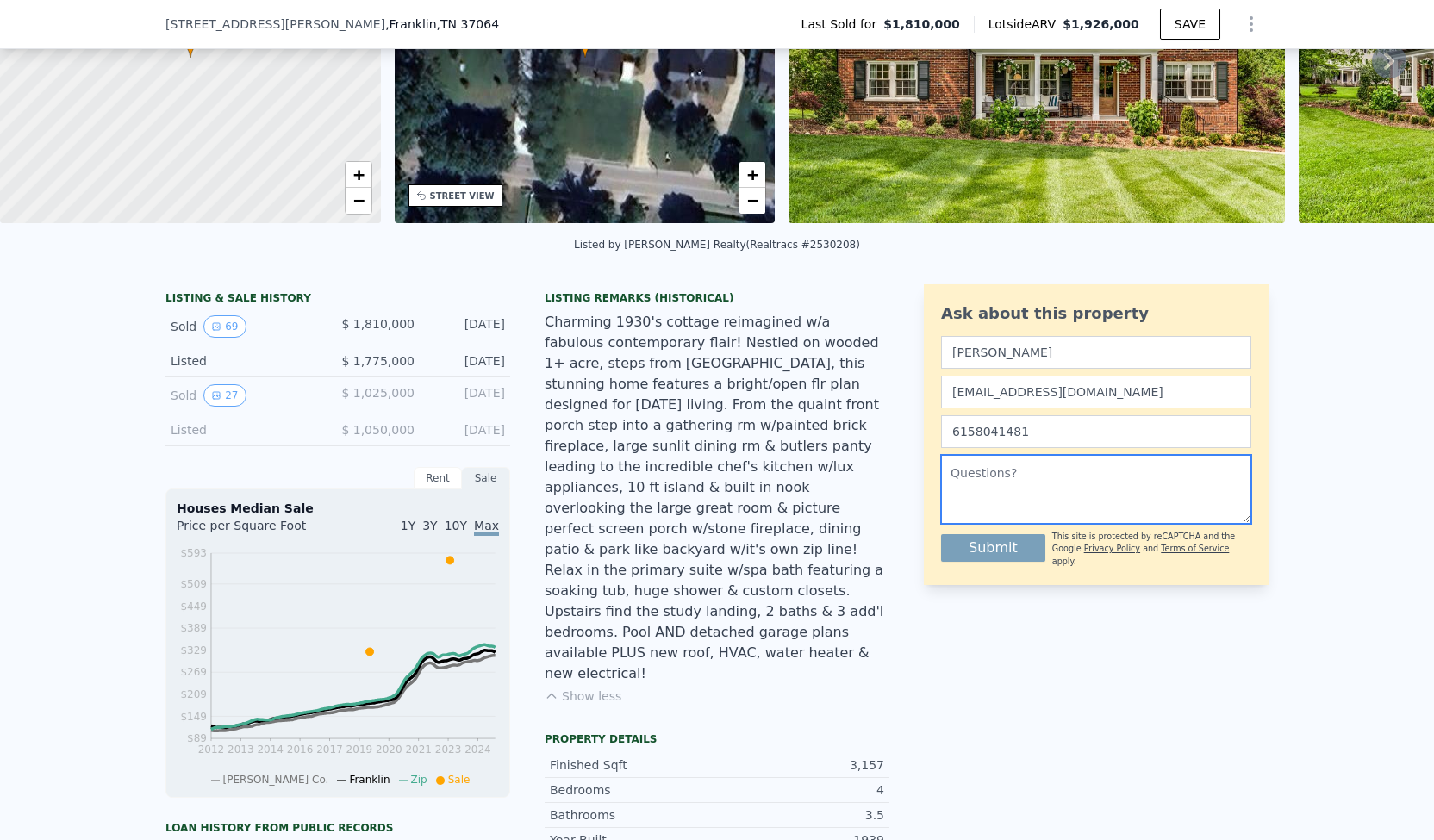
click at [1000, 490] on textarea at bounding box center [1096, 489] width 310 height 69
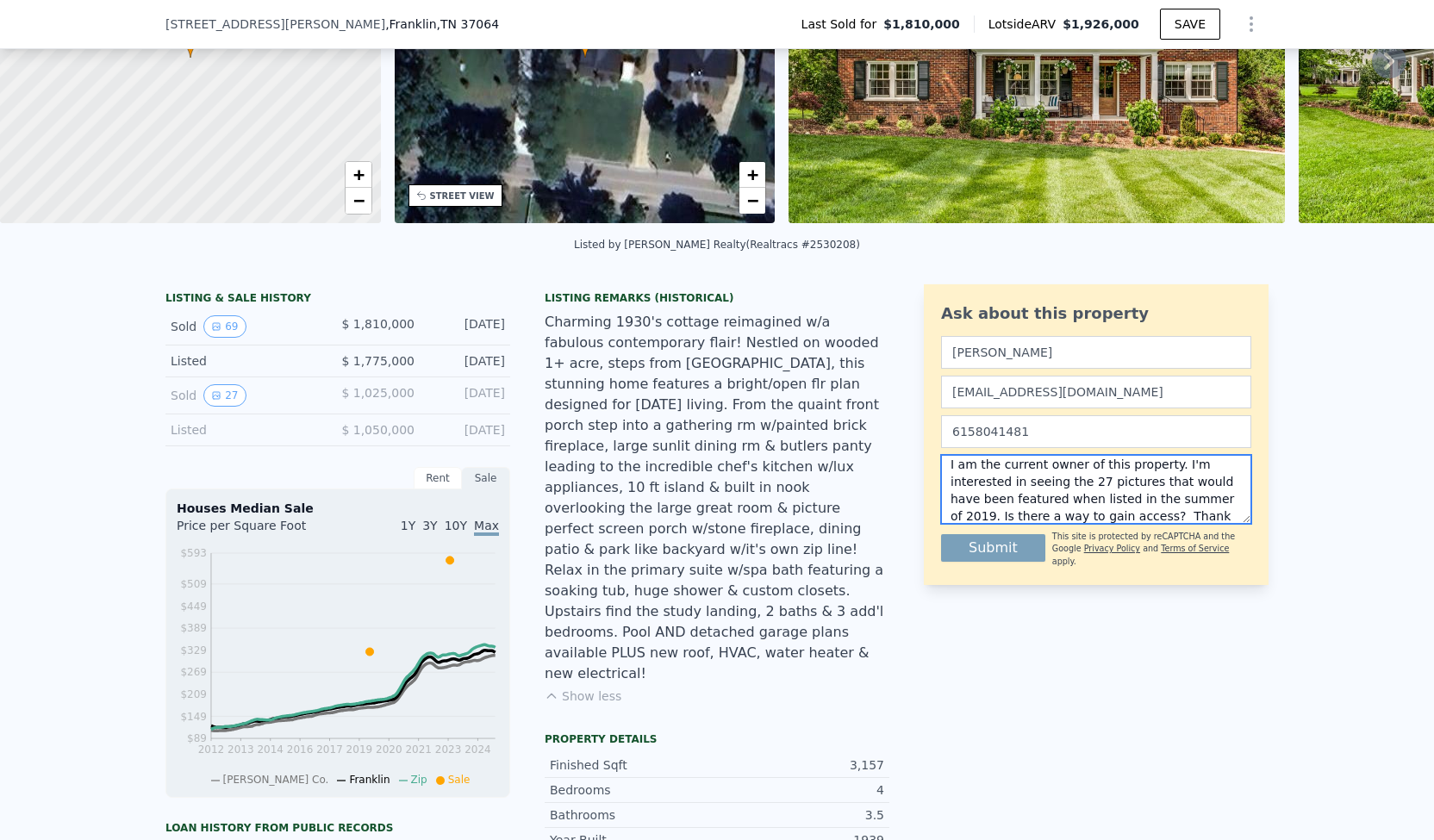
scroll to position [26, 0]
type textarea "I am the current owner of this property. I'm interested in seeing the 27 pictur…"
click at [987, 554] on button "Submit" at bounding box center [994, 548] width 104 height 27
click at [219, 407] on button "27" at bounding box center [224, 395] width 42 height 22
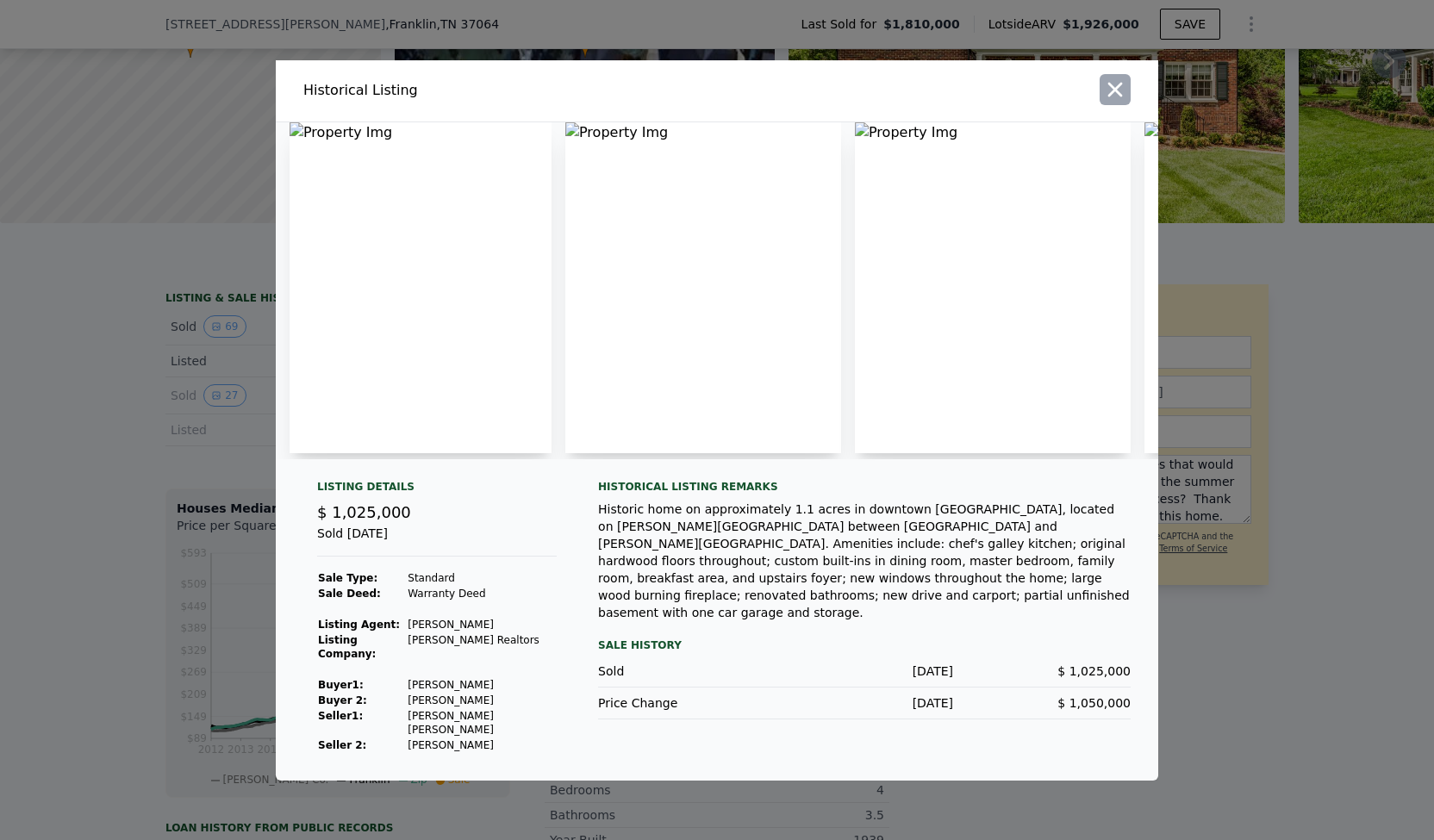
click at [1121, 96] on icon "button" at bounding box center [1116, 89] width 15 height 15
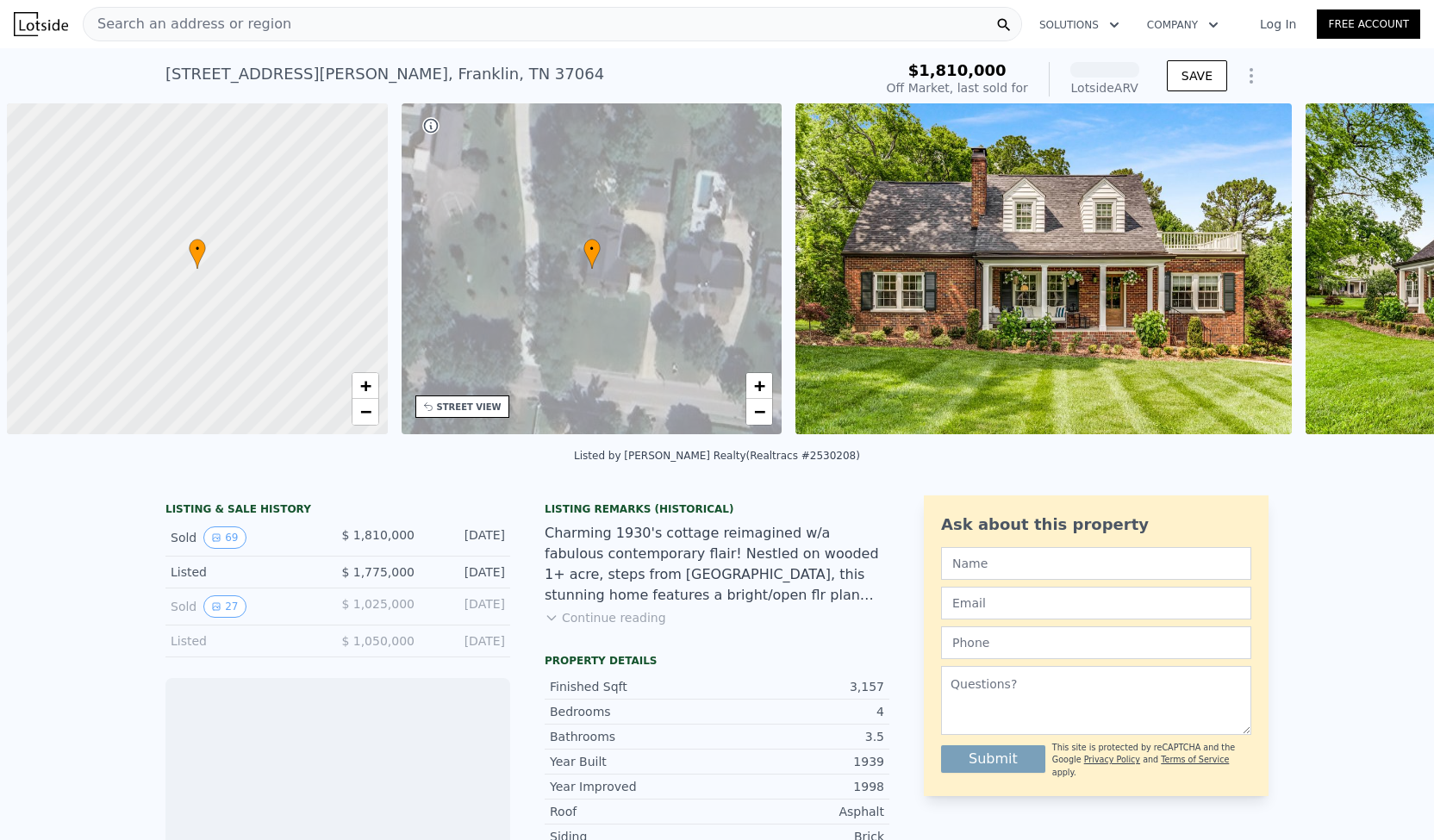
scroll to position [0, 7]
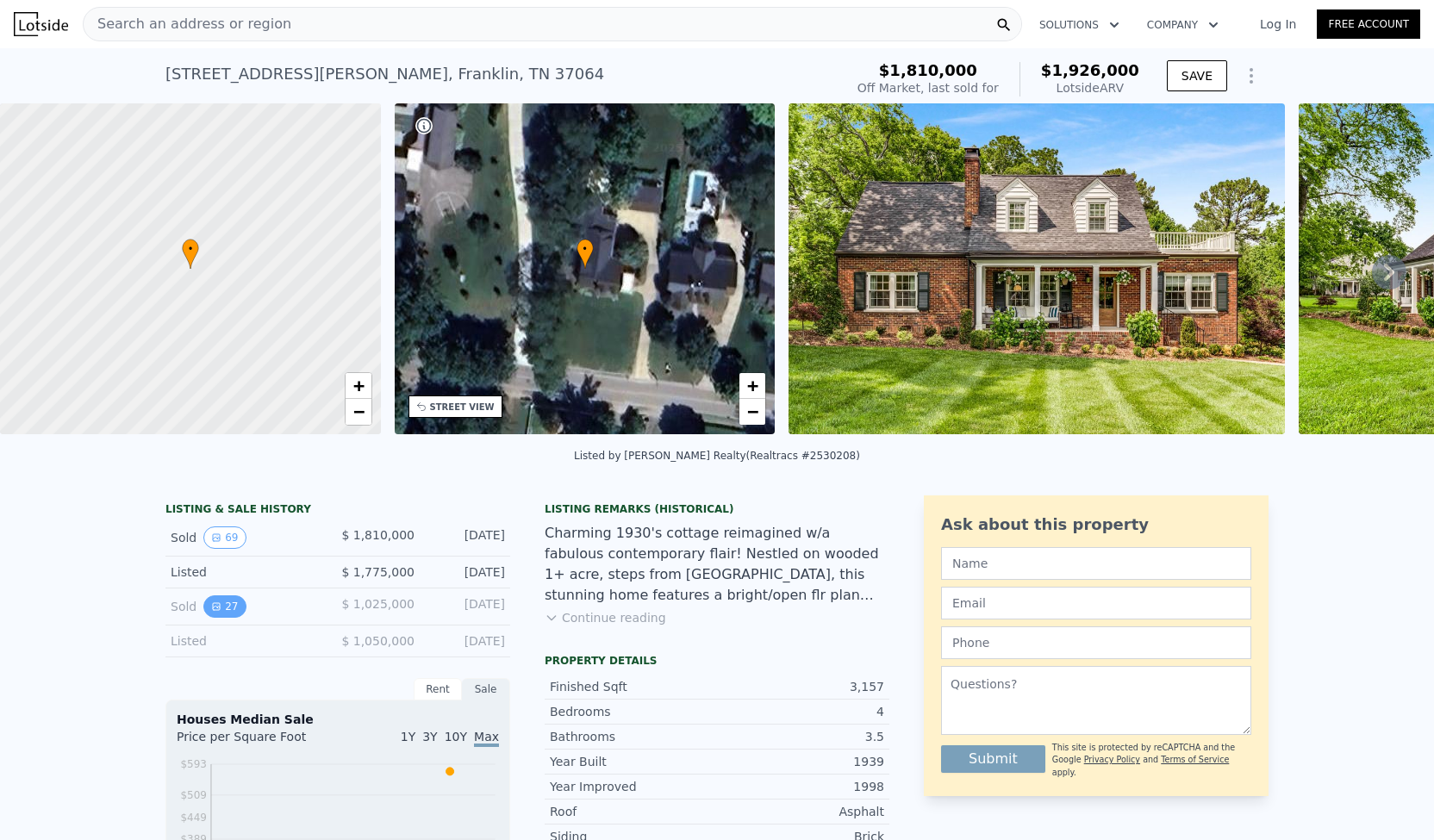
click at [215, 616] on button "27" at bounding box center [224, 607] width 42 height 22
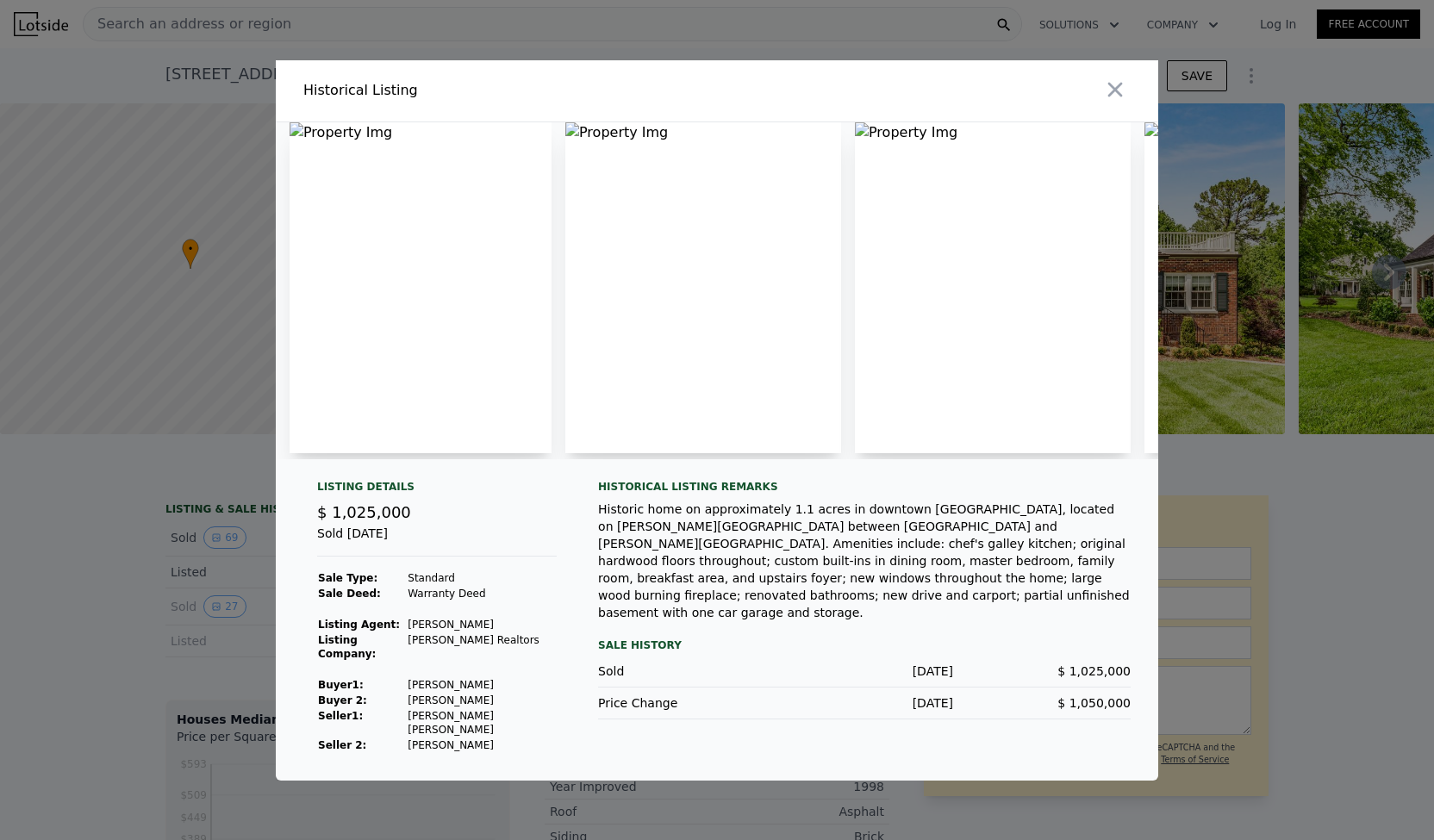
click at [301, 139] on img at bounding box center [420, 288] width 262 height 331
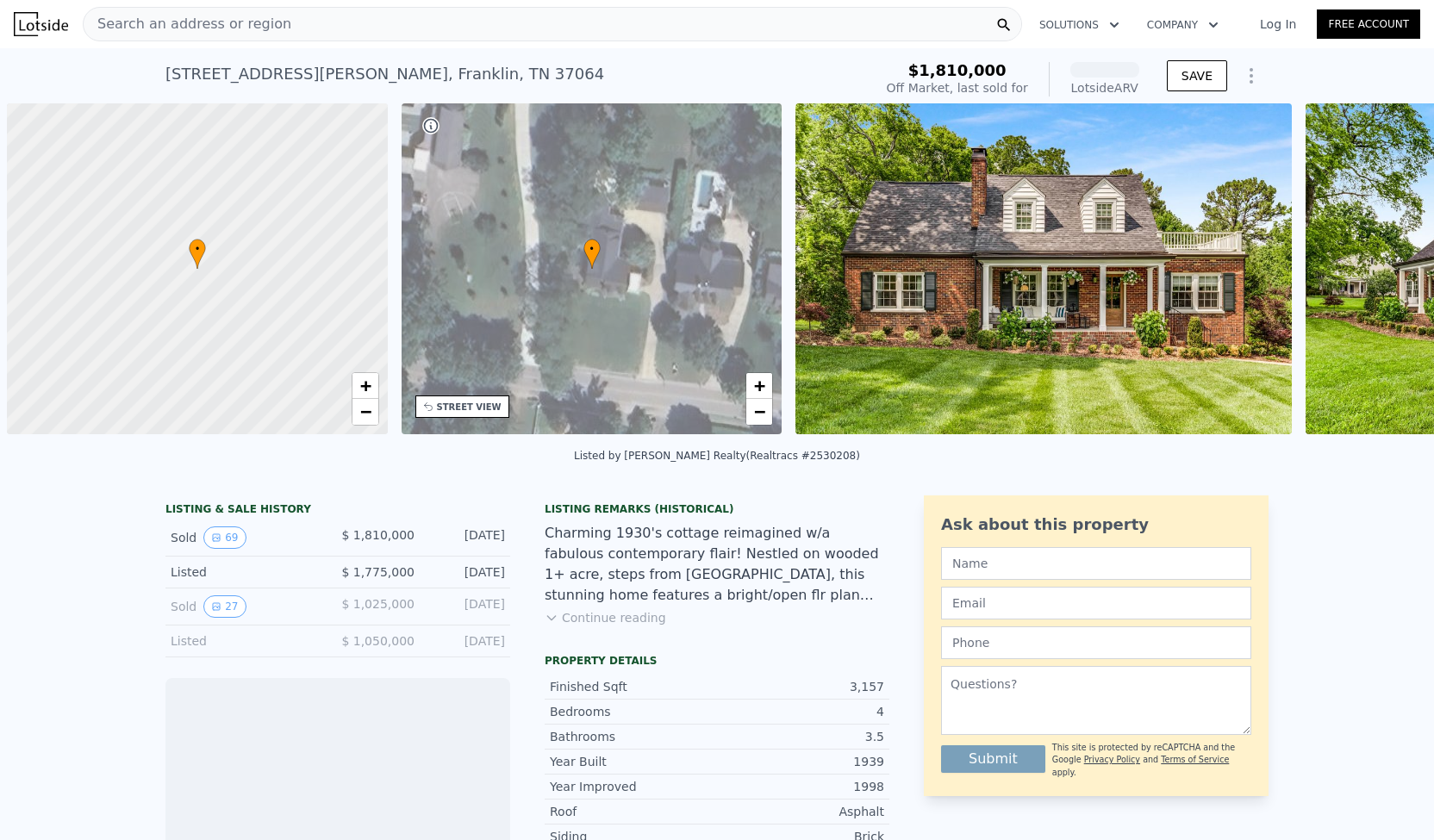
scroll to position [0, 7]
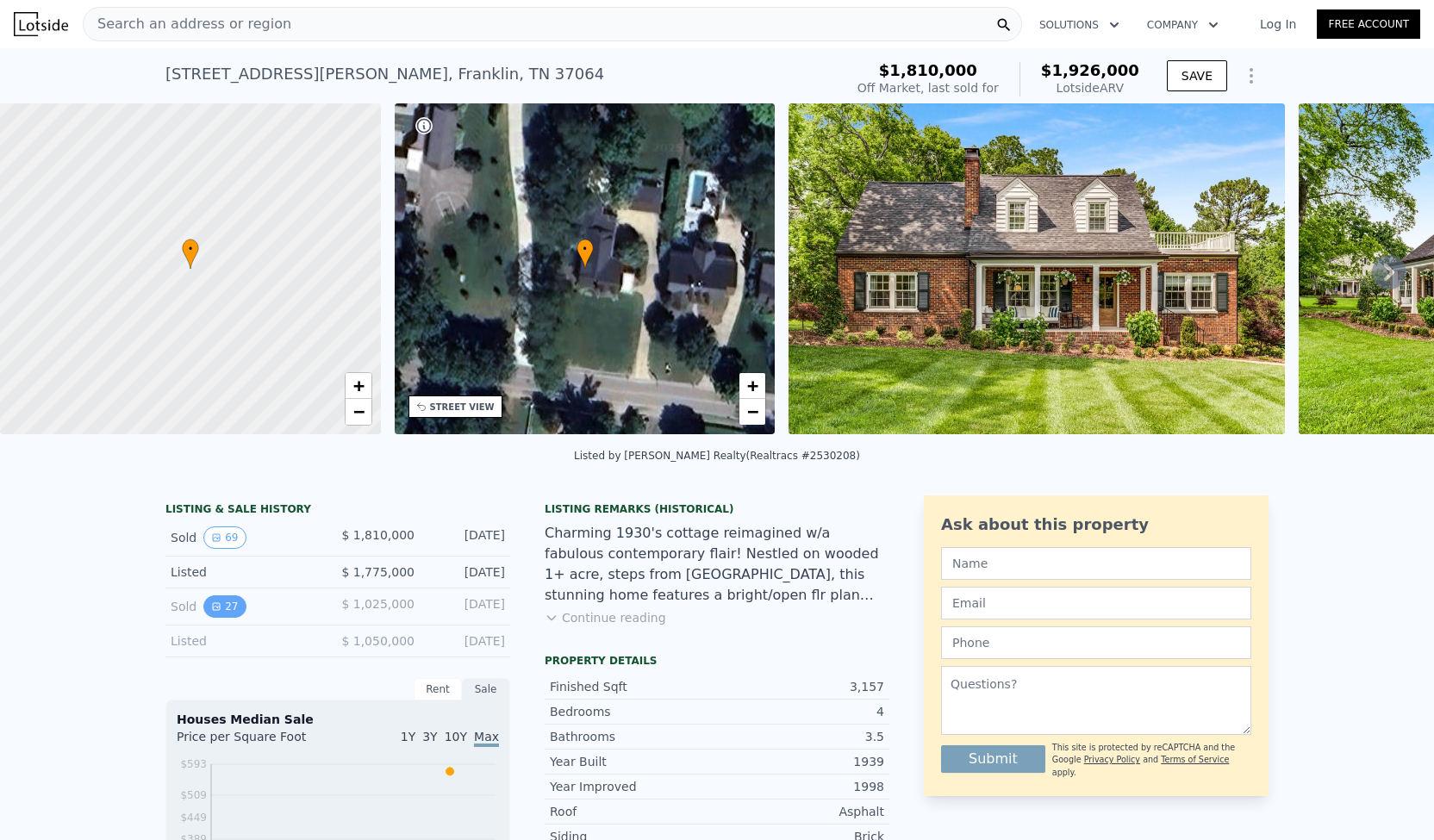
click at [217, 618] on button "27" at bounding box center [224, 607] width 42 height 22
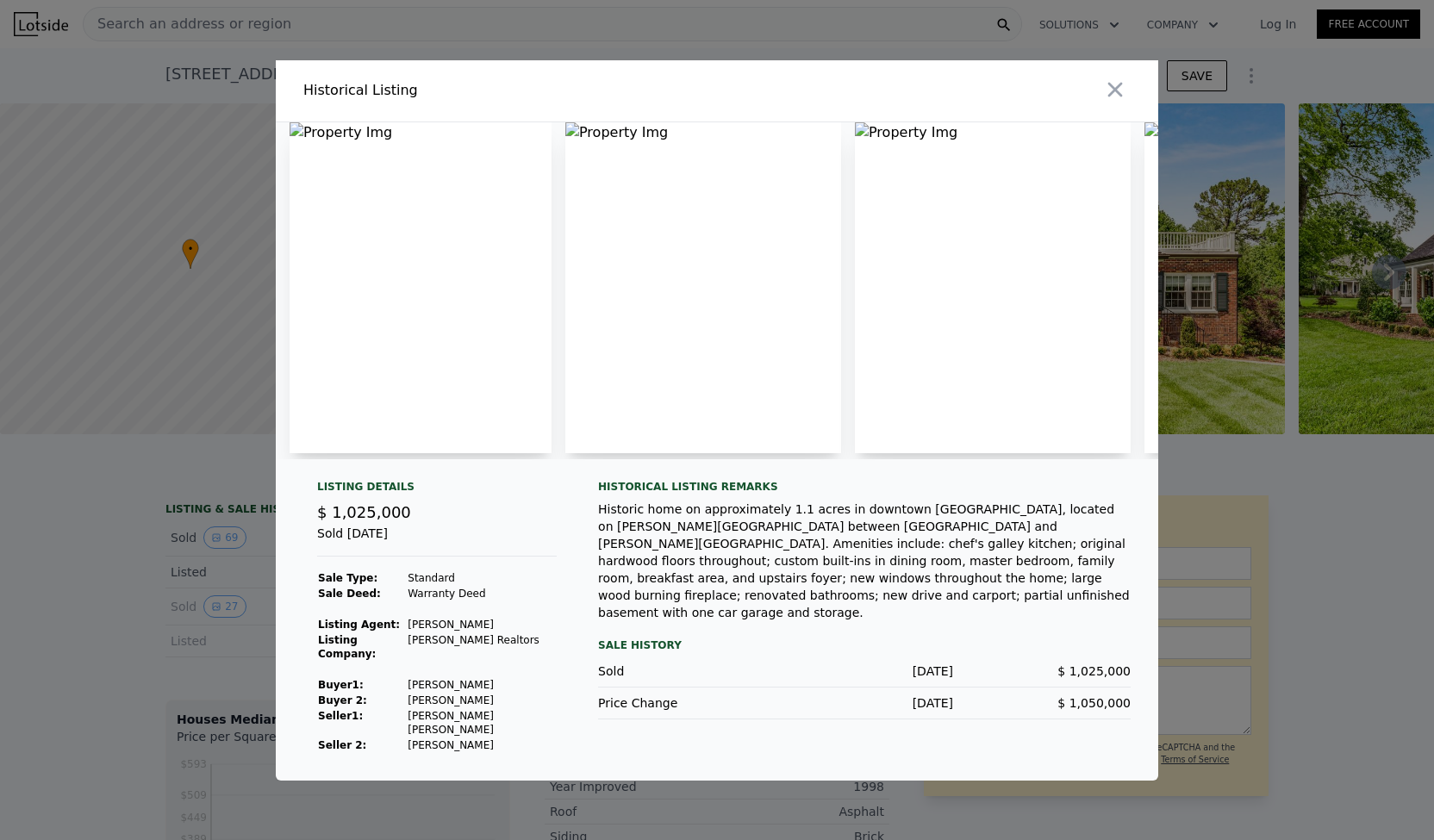
click at [622, 142] on img at bounding box center [703, 288] width 275 height 331
click at [577, 135] on img at bounding box center [703, 288] width 275 height 331
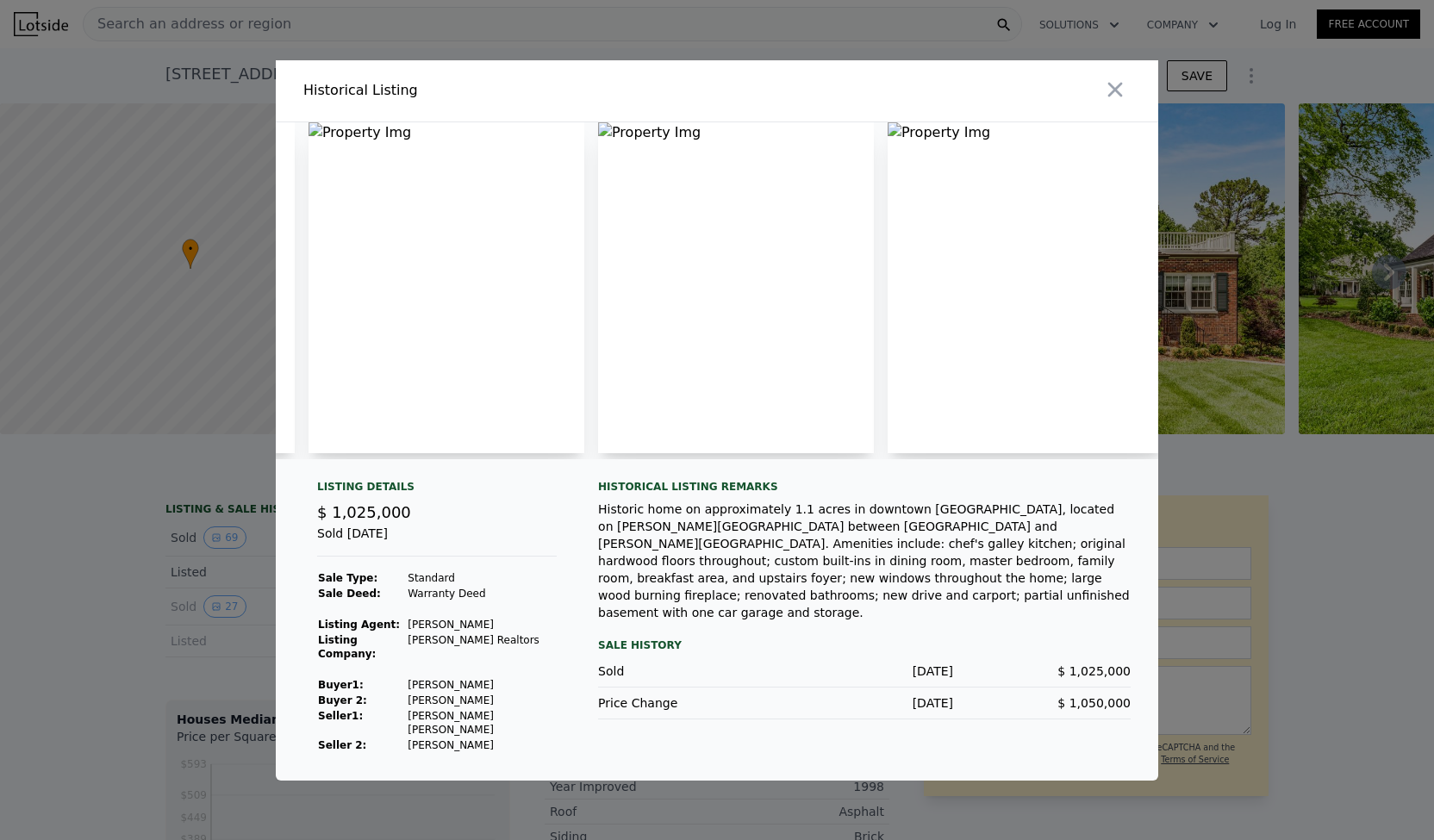
scroll to position [0, 1137]
click at [595, 138] on img at bounding box center [724, 288] width 275 height 331
click at [1112, 99] on icon "button" at bounding box center [1116, 90] width 24 height 24
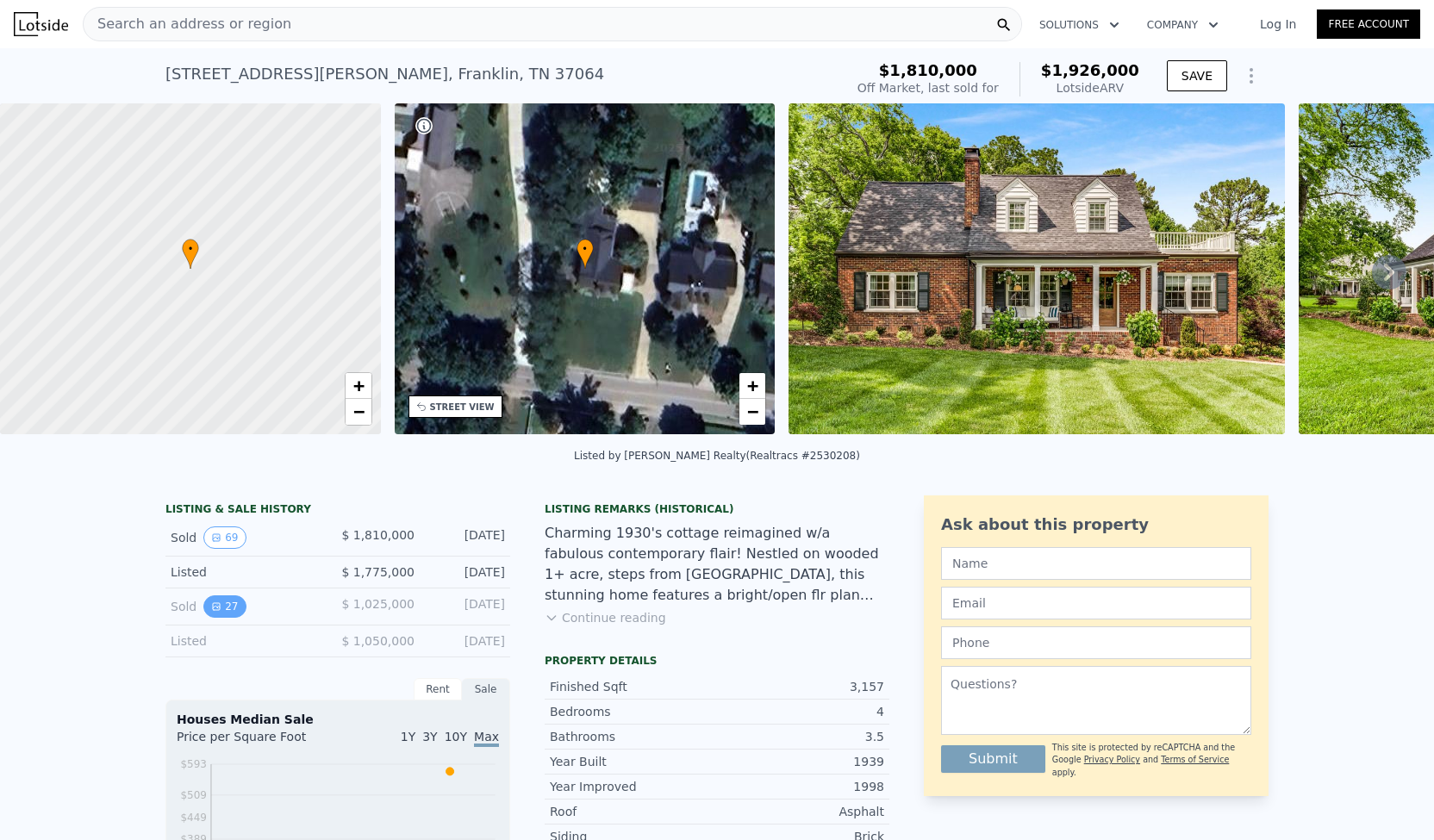
click at [213, 610] on icon "View historical data" at bounding box center [217, 607] width 7 height 7
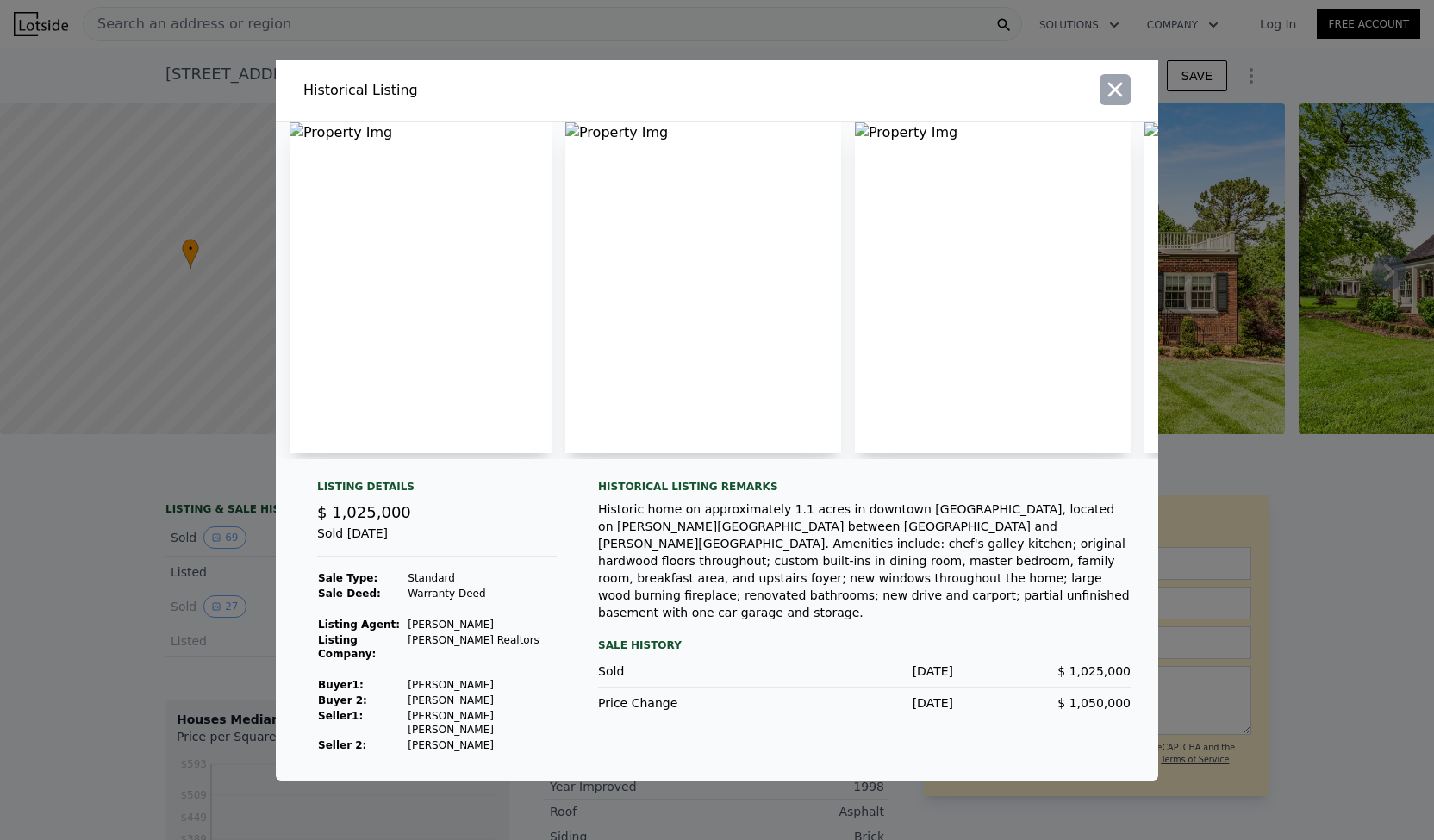
click at [1115, 96] on icon "button" at bounding box center [1116, 90] width 24 height 24
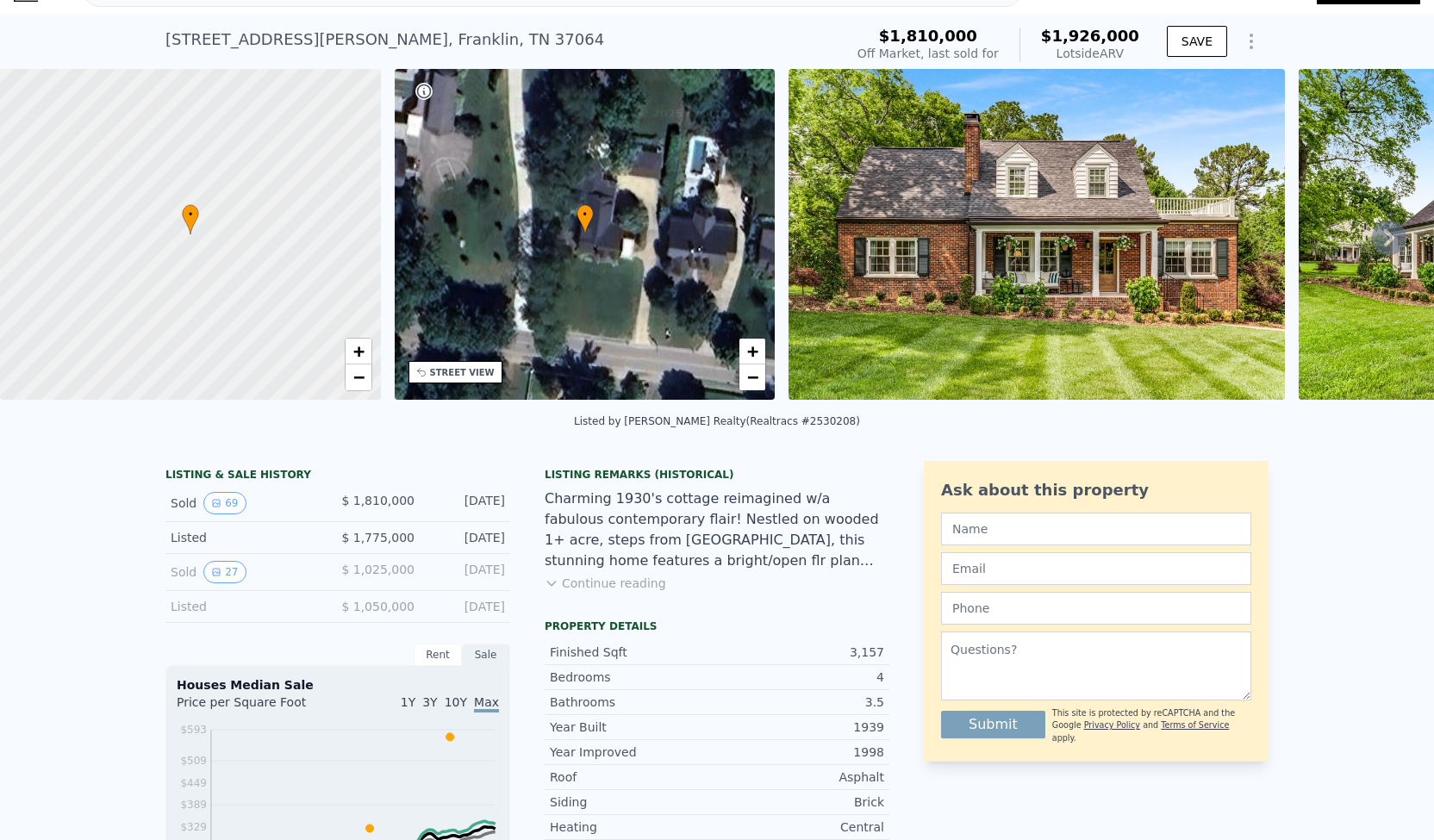
scroll to position [0, 0]
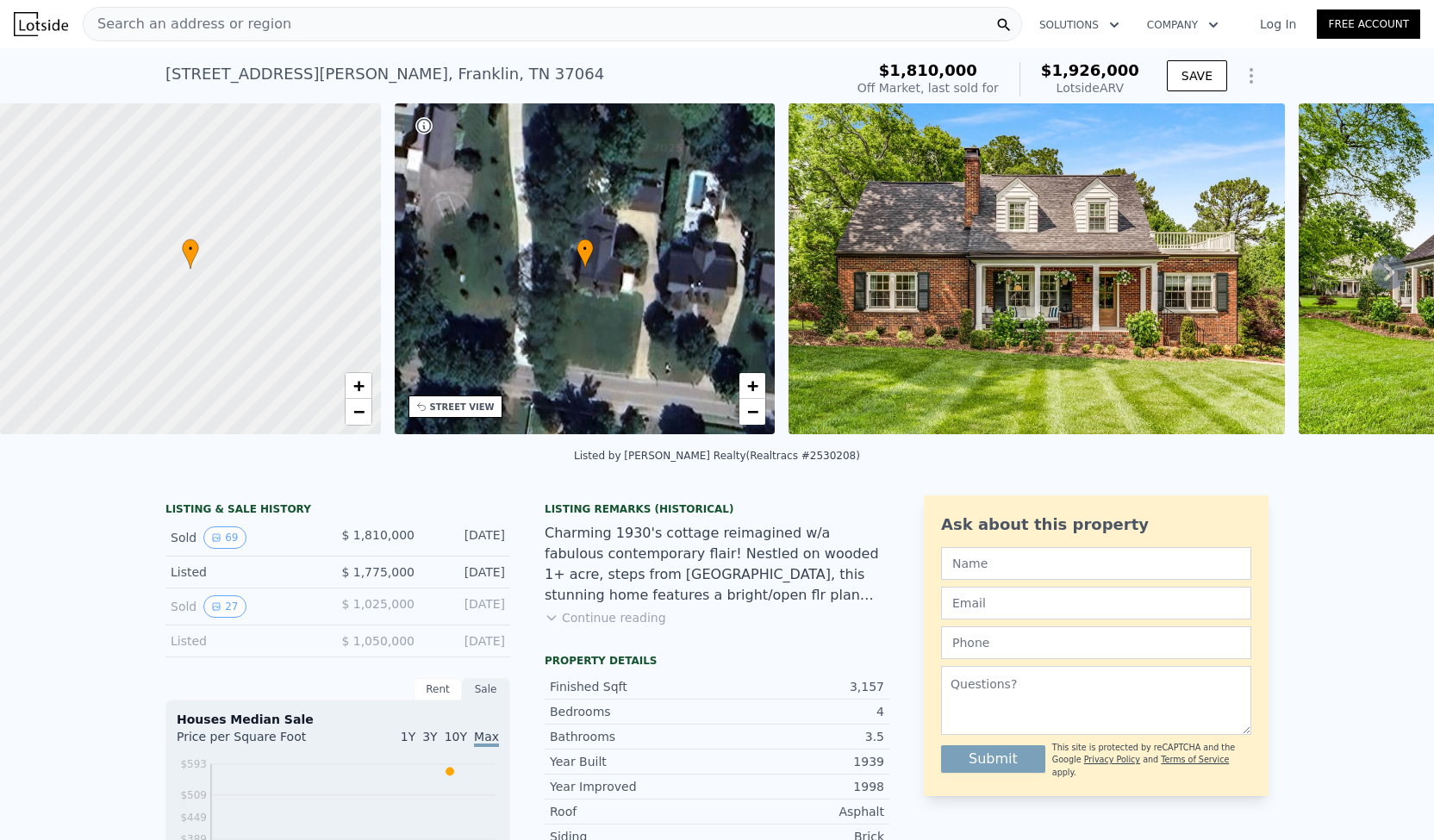
click at [125, 26] on span "Search an address or region" at bounding box center [187, 24] width 208 height 21
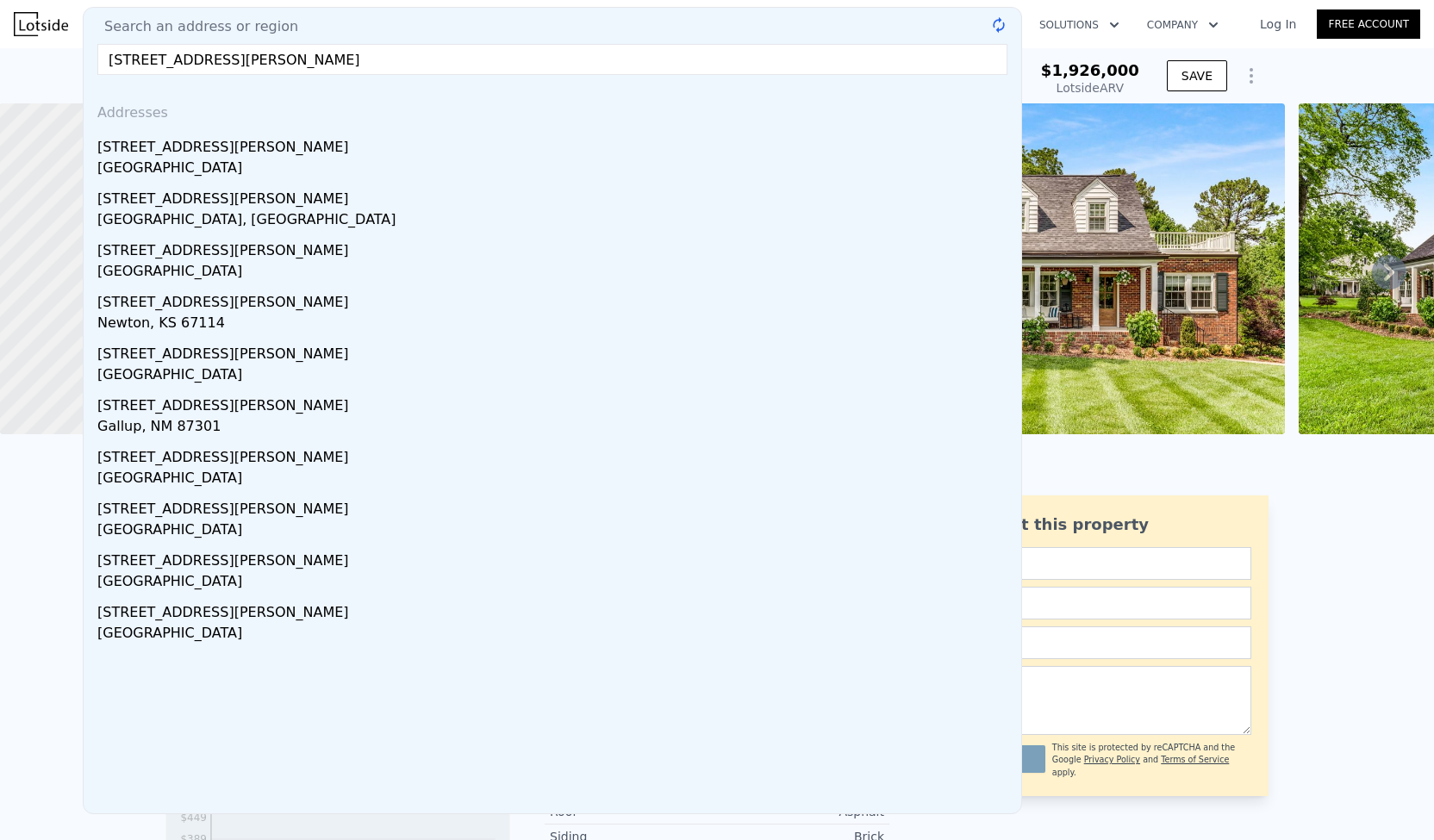
type input "506 Boyd Mill Ave, Franklin, TN 37064"
